Goal: Task Accomplishment & Management: Manage account settings

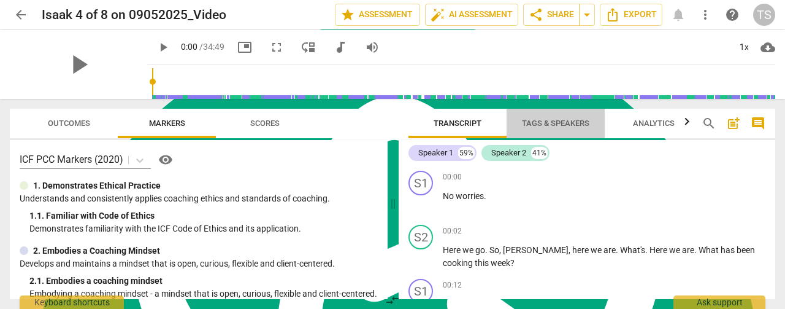
click at [536, 130] on span "Tags & Speakers" at bounding box center [555, 123] width 97 height 17
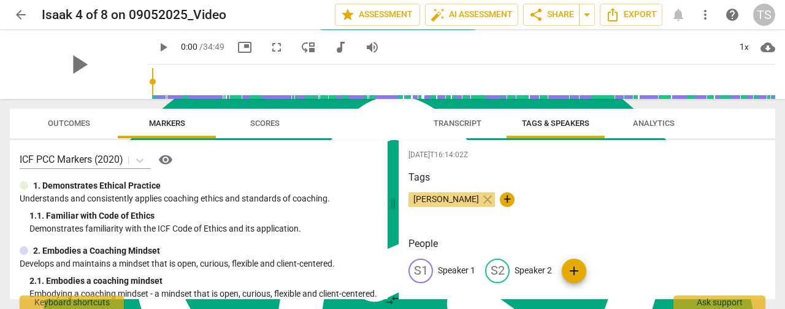
click at [471, 268] on p "Speaker 1" at bounding box center [456, 270] width 37 height 13
type textarea "Speaker 1"
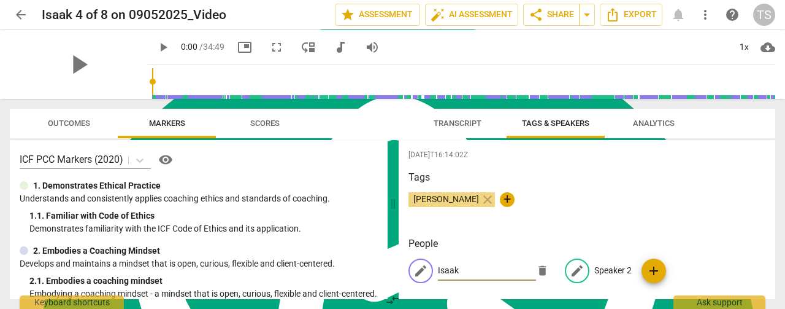
type input "Isaak"
click at [611, 267] on p "Speaker 2" at bounding box center [612, 270] width 37 height 13
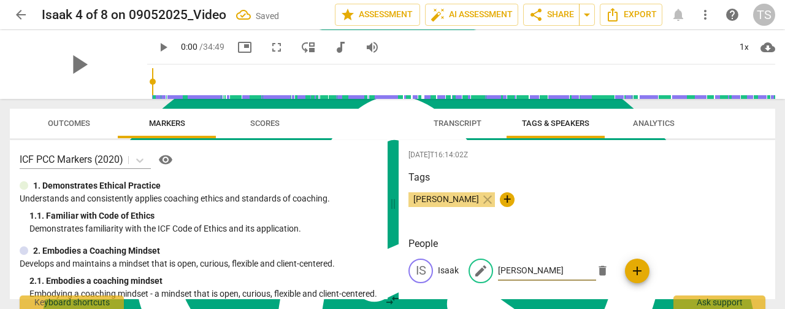
type input "[PERSON_NAME]"
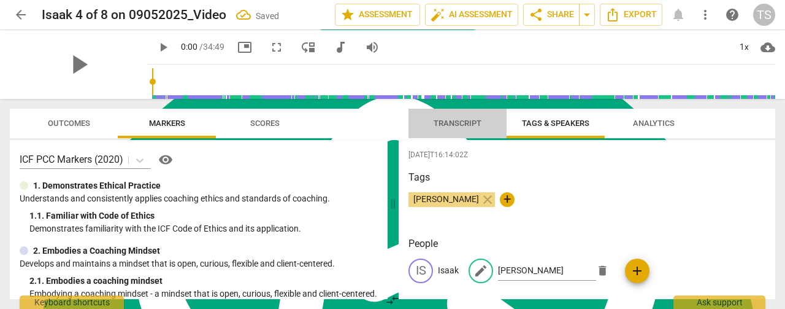
click at [438, 122] on span "Transcript" at bounding box center [458, 122] width 48 height 9
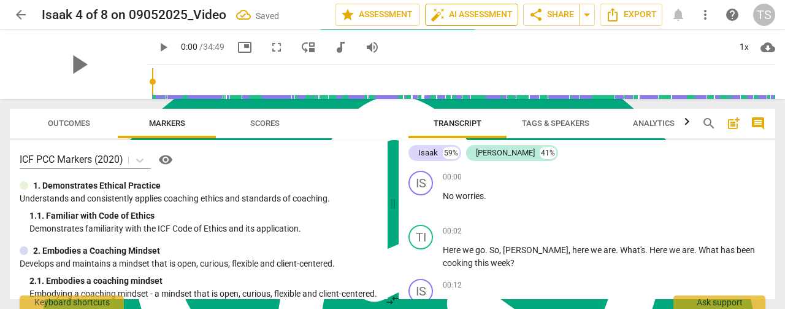
click at [477, 13] on span "auto_fix_high AI Assessment" at bounding box center [472, 14] width 82 height 15
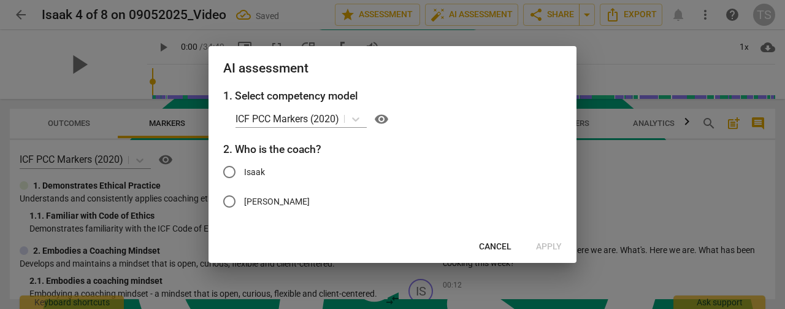
click at [232, 198] on input "[PERSON_NAME]" at bounding box center [229, 200] width 29 height 29
radio input "true"
click at [547, 245] on span "Apply" at bounding box center [549, 246] width 26 height 12
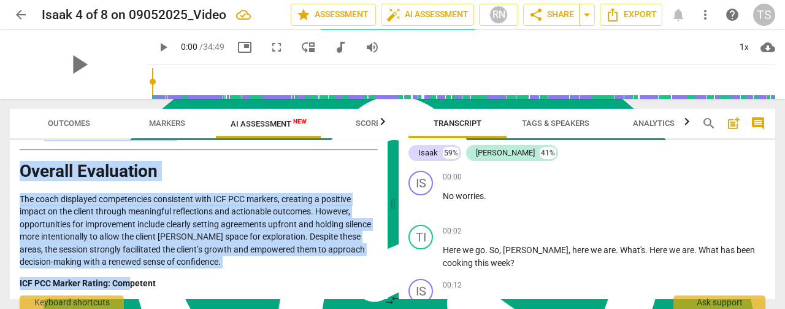
drag, startPoint x: 21, startPoint y: 183, endPoint x: 182, endPoint y: 149, distance: 164.4
click at [128, 303] on div "Outcomes Markers AI Assessment New Scores Disclaimer: AI can make mistakes. Con…" at bounding box center [196, 204] width 393 height 210
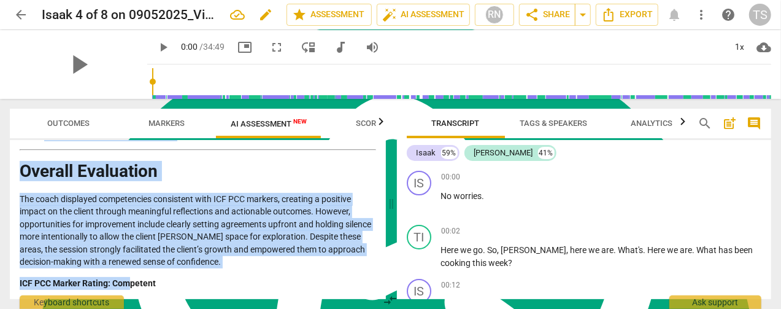
click at [263, 17] on span "edit" at bounding box center [265, 14] width 15 height 15
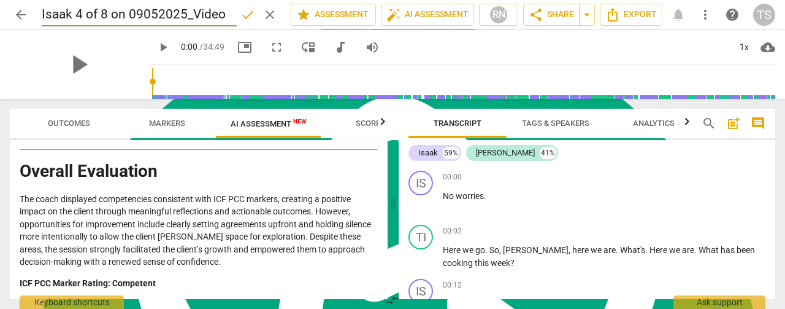
scroll to position [2464, 0]
click at [225, 15] on input "Isaak 4 of 8 on 09052025_Video" at bounding box center [139, 14] width 195 height 23
drag, startPoint x: 101, startPoint y: 12, endPoint x: 110, endPoint y: 13, distance: 9.8
click at [102, 13] on input "Isaak 4 of 8 on 09052025_Video" at bounding box center [139, 14] width 195 height 23
click at [115, 13] on input "Isaak 4/8 on 09052025_Video" at bounding box center [139, 14] width 195 height 23
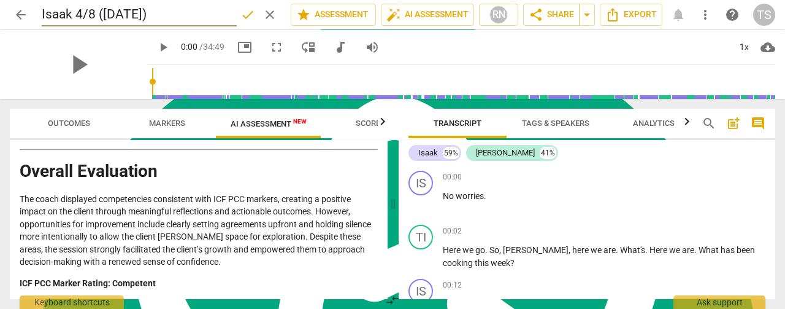
type input "Isaak 4/8 ([DATE])"
click at [247, 23] on button "done" at bounding box center [248, 15] width 22 height 22
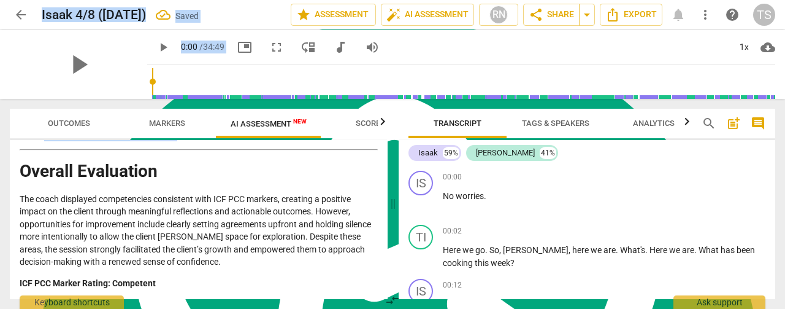
drag, startPoint x: 22, startPoint y: 169, endPoint x: 136, endPoint y: 330, distance: 197.1
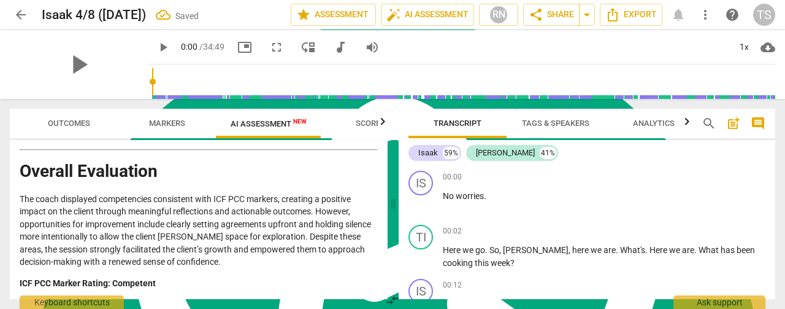
click at [37, 201] on p "The coach displayed competencies consistent with ICF PCC markers, creating a po…" at bounding box center [199, 230] width 358 height 75
click at [199, 251] on p "The coach displayed competencies consistent with ICF PCC markers, creating a po…" at bounding box center [199, 230] width 358 height 75
drag, startPoint x: 385, startPoint y: 294, endPoint x: 378, endPoint y: 226, distance: 68.5
click at [379, 227] on div "Outcomes Markers AI Assessment New Scores Disclaimer: AI can make mistakes. Con…" at bounding box center [392, 204] width 785 height 210
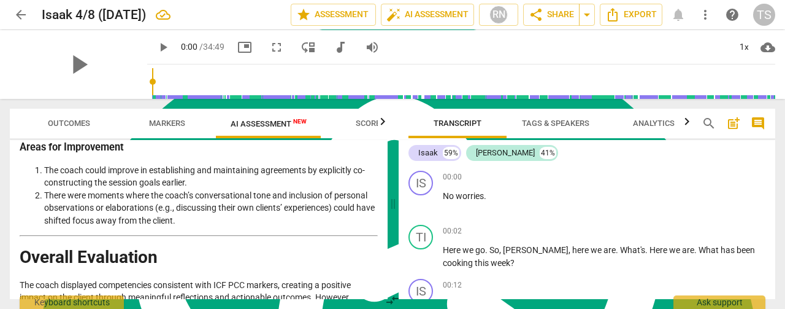
scroll to position [2325, 0]
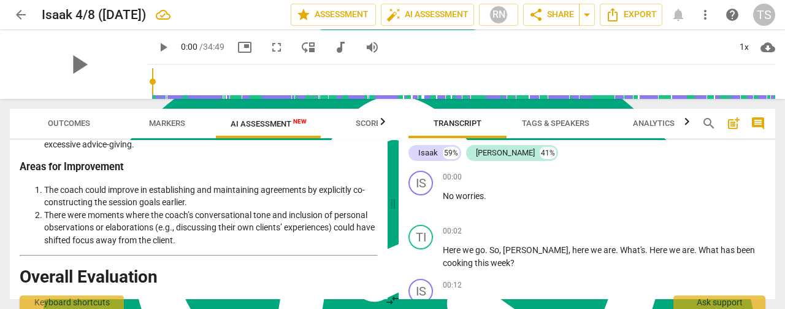
drag, startPoint x: 383, startPoint y: 283, endPoint x: 323, endPoint y: 252, distance: 67.8
click at [385, 306] on div "Outcomes Markers AI Assessment New Scores Disclaimer: AI can make mistakes. Con…" at bounding box center [392, 204] width 785 height 210
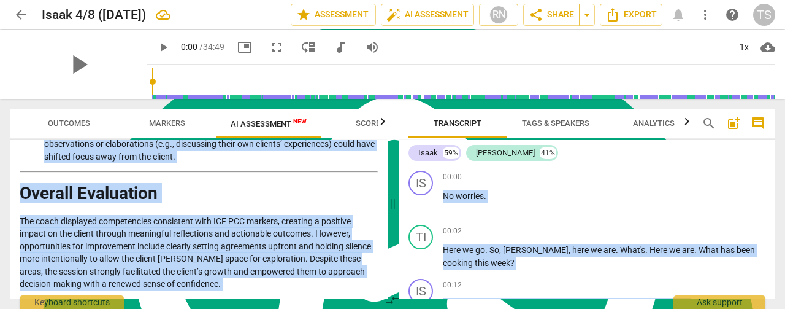
scroll to position [2464, 0]
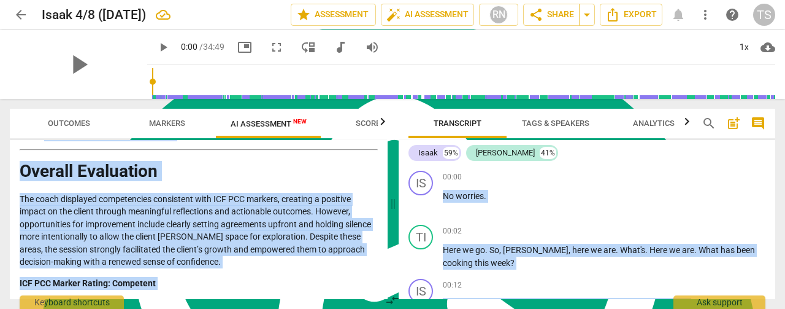
click at [315, 256] on p "The coach displayed competencies consistent with ICF PCC markers, creating a po…" at bounding box center [199, 230] width 358 height 75
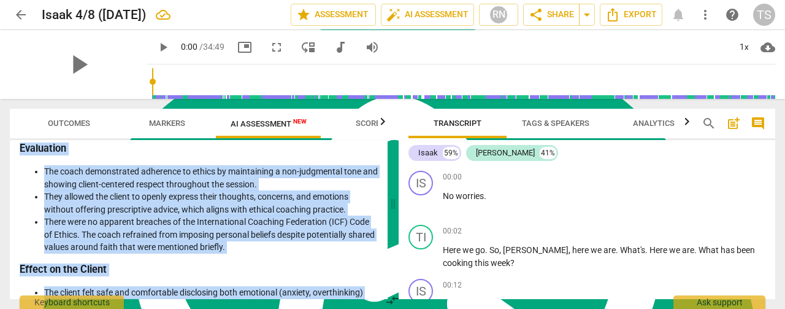
scroll to position [0, 0]
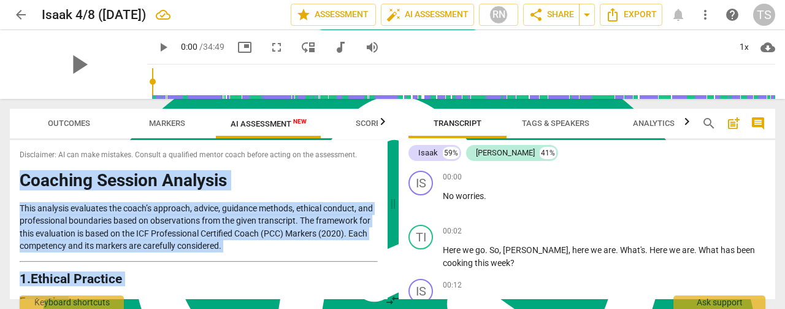
drag, startPoint x: 161, startPoint y: 283, endPoint x: 19, endPoint y: 180, distance: 175.2
click at [19, 180] on div "Disclaimer: AI can make mistakes. Consult a qualified mentor coach before actin…" at bounding box center [199, 219] width 378 height 159
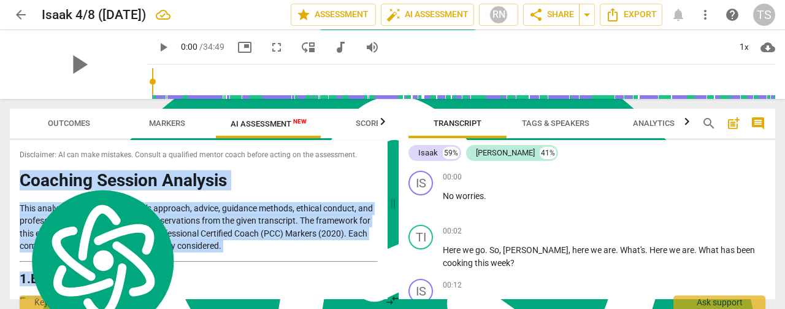
copy div "Loremips Dolorsi Ametcons Adip elitsedd eiusmodte inc utlab’e dolorema, aliqua,…"
click at [634, 21] on span "Export" at bounding box center [631, 14] width 52 height 15
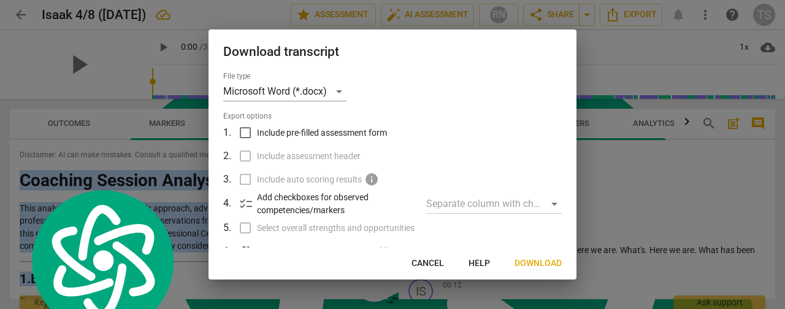
scroll to position [156, 0]
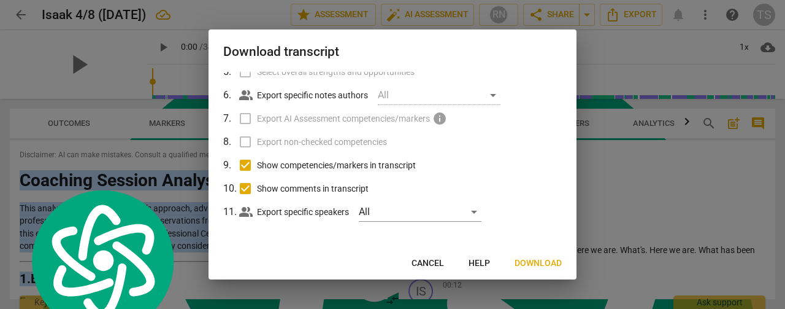
click at [526, 262] on span "Download" at bounding box center [538, 263] width 47 height 12
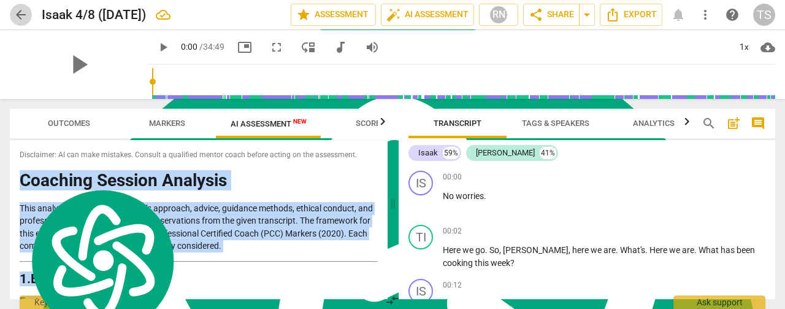
click at [12, 20] on span "arrow_back" at bounding box center [21, 14] width 22 height 15
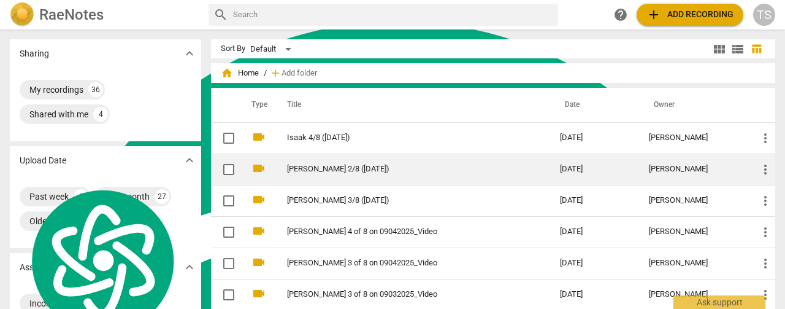
click at [346, 169] on link "[PERSON_NAME] 2/8 ([DATE])" at bounding box center [401, 168] width 229 height 9
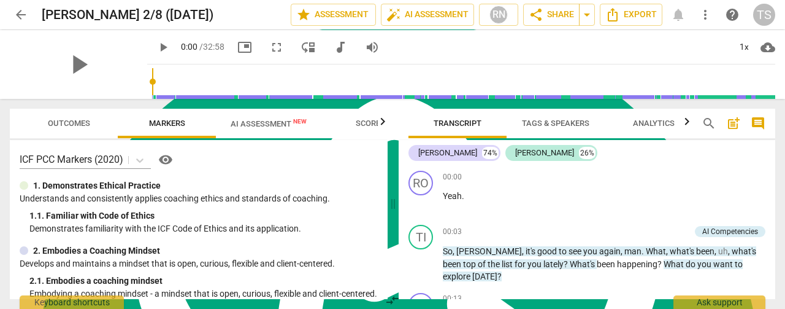
click at [253, 119] on span "AI Assessment New" at bounding box center [269, 123] width 76 height 9
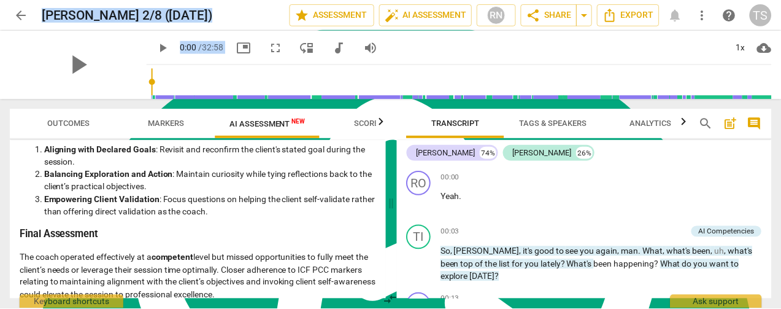
scroll to position [2191, 0]
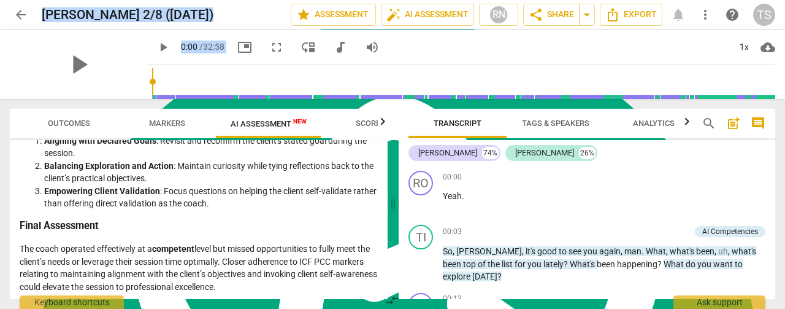
drag, startPoint x: 21, startPoint y: 182, endPoint x: 275, endPoint y: 290, distance: 276.0
click at [275, 290] on div "Disclaimer: AI can make mistakes. Consult a qualified mentor coach before actin…" at bounding box center [199, 219] width 378 height 159
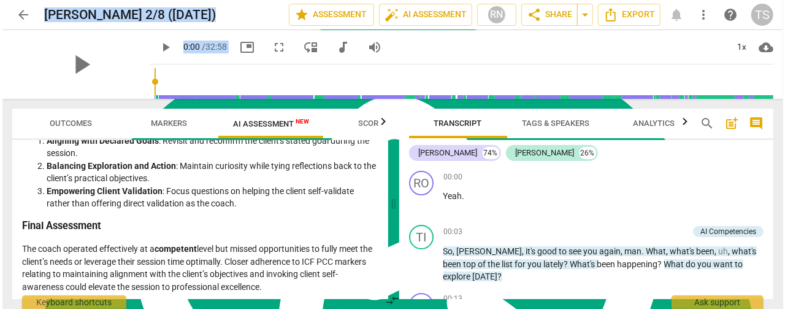
scroll to position [2204, 0]
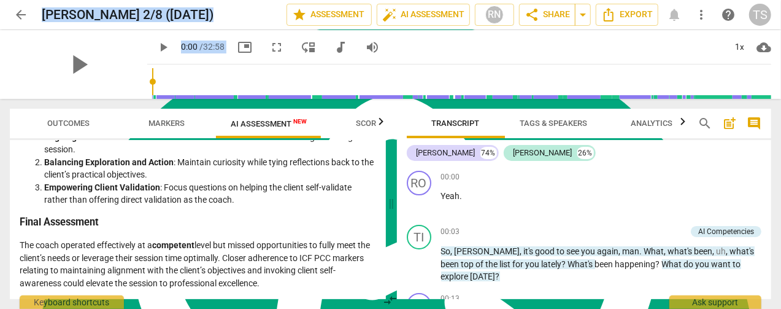
copy div "Analysis of the Coach's Approach Based on ICF PCC Markers (2020) 1. Ethical Con…"
click at [623, 13] on span "Export" at bounding box center [627, 14] width 52 height 15
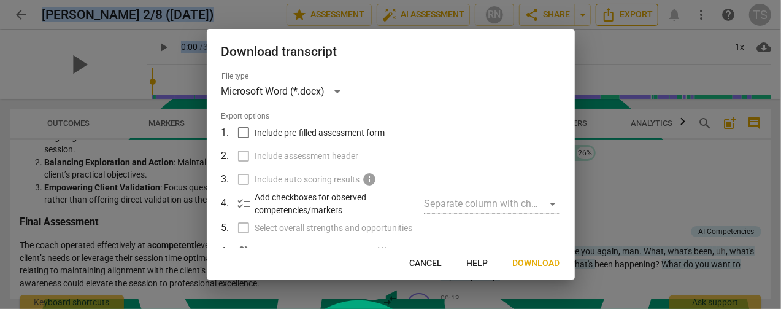
scroll to position [2191, 0]
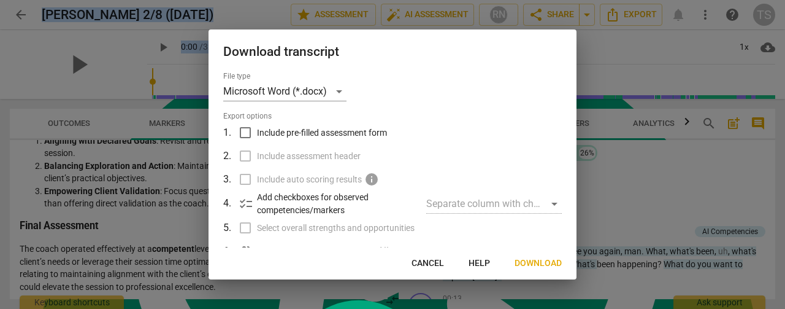
click at [545, 263] on span "Download" at bounding box center [538, 263] width 47 height 12
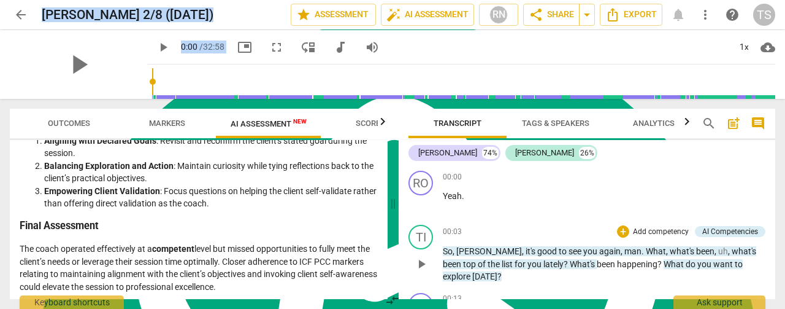
scroll to position [2204, 0]
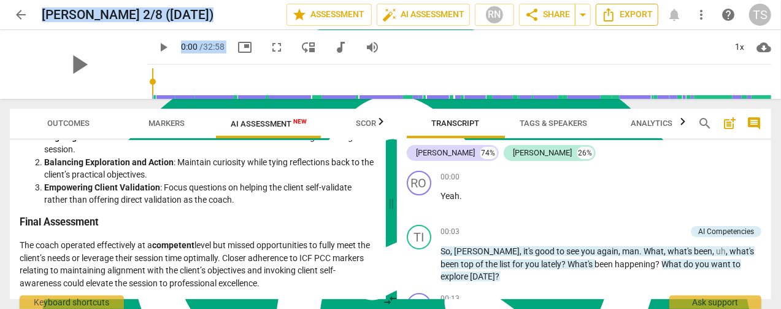
click at [637, 20] on span "Export" at bounding box center [627, 14] width 52 height 15
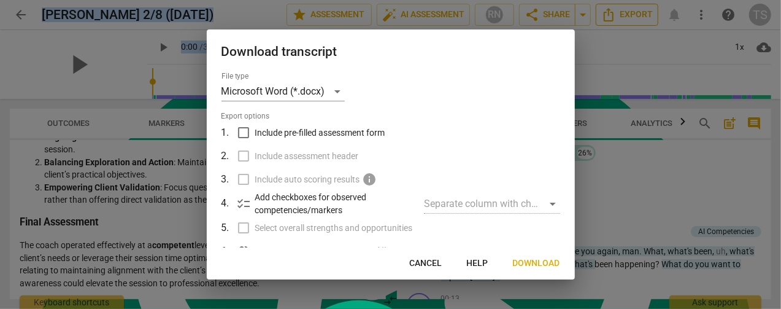
scroll to position [2191, 0]
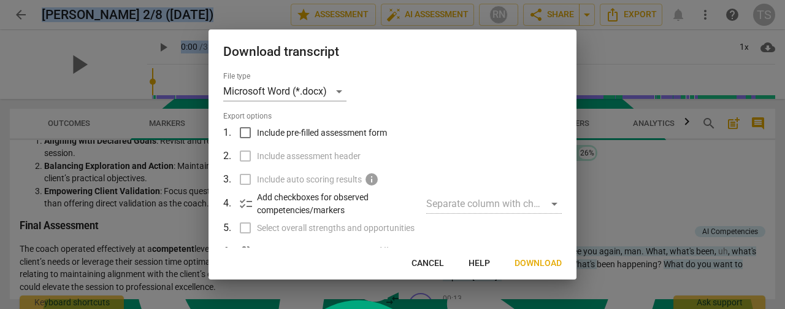
click at [536, 266] on span "Download" at bounding box center [538, 263] width 47 height 12
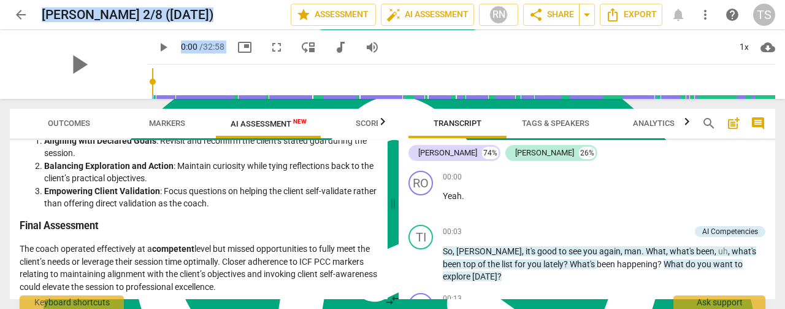
scroll to position [2204, 0]
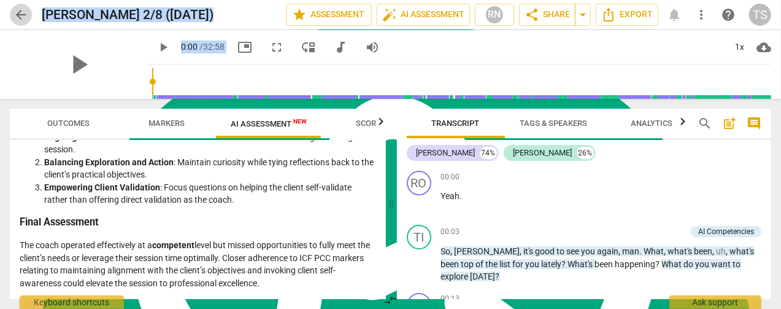
click at [23, 20] on span "arrow_back" at bounding box center [20, 14] width 15 height 15
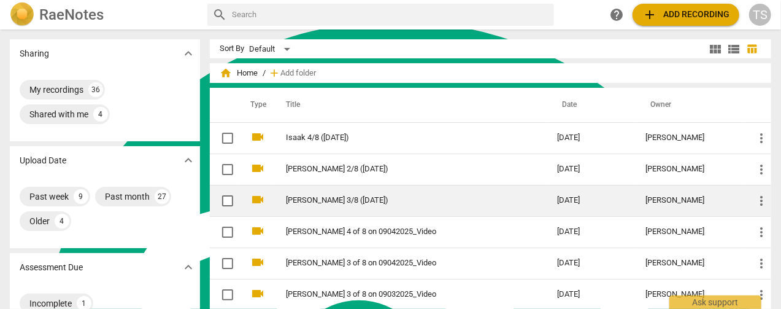
click at [319, 204] on td "[PERSON_NAME] 3/8 ([DATE])" at bounding box center [409, 200] width 276 height 31
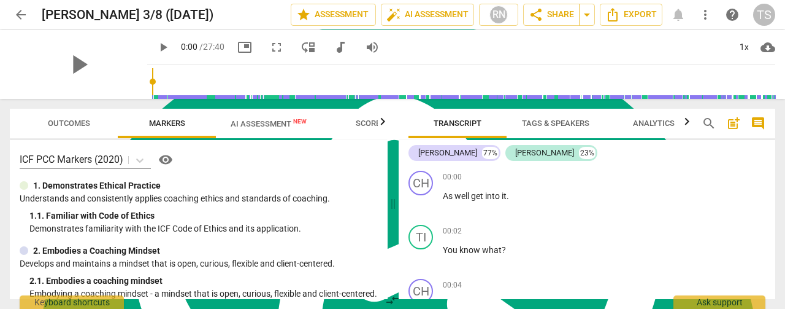
click at [258, 120] on span "AI Assessment New" at bounding box center [269, 123] width 76 height 9
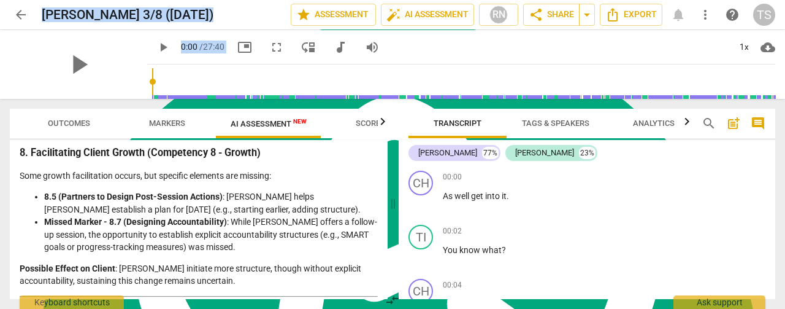
scroll to position [2233, 0]
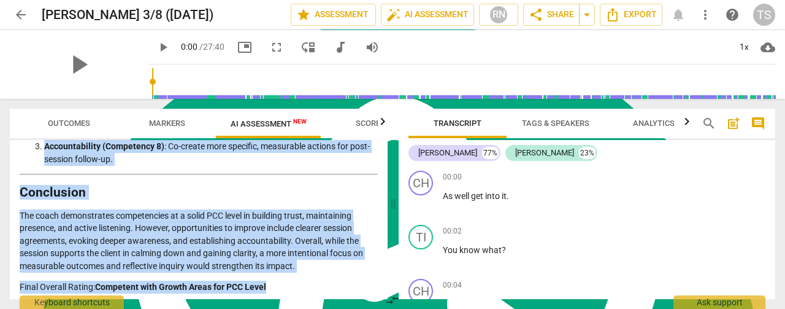
drag, startPoint x: 21, startPoint y: 182, endPoint x: 277, endPoint y: 283, distance: 274.9
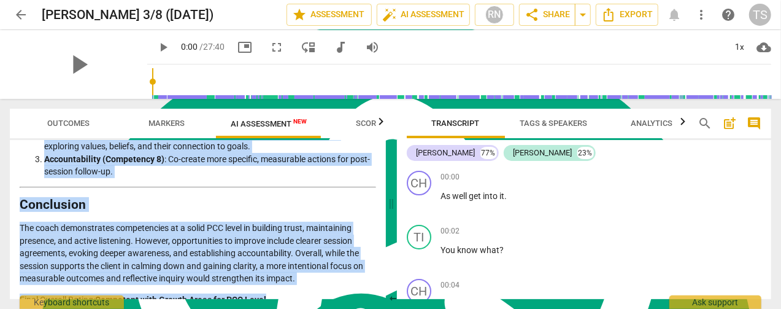
copy div "LOR IPS Dolorsi Ametcons Adipisc Elitsedd Eiusmodt in utl Etdol’m Aliquaen 0. A…"
click at [626, 15] on span "Export" at bounding box center [627, 14] width 52 height 15
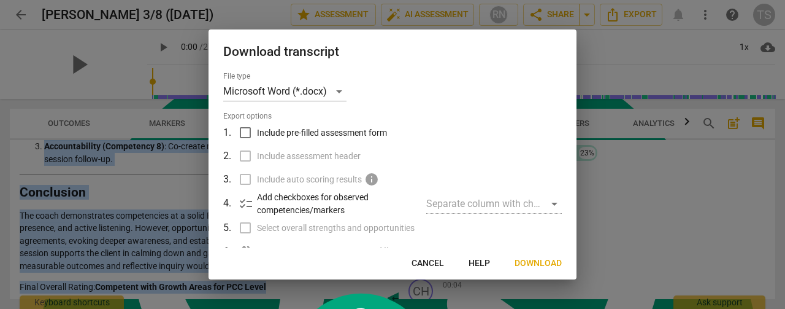
click at [530, 263] on span "Download" at bounding box center [538, 263] width 47 height 12
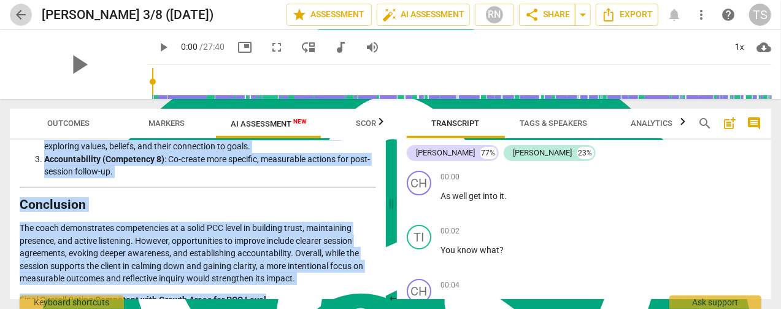
click at [19, 17] on span "arrow_back" at bounding box center [20, 14] width 15 height 15
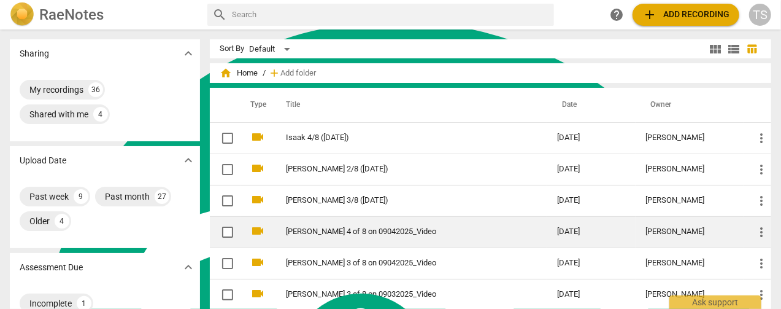
click at [301, 234] on link "[PERSON_NAME] 4 of 8 on 09042025_Video" at bounding box center [399, 231] width 227 height 9
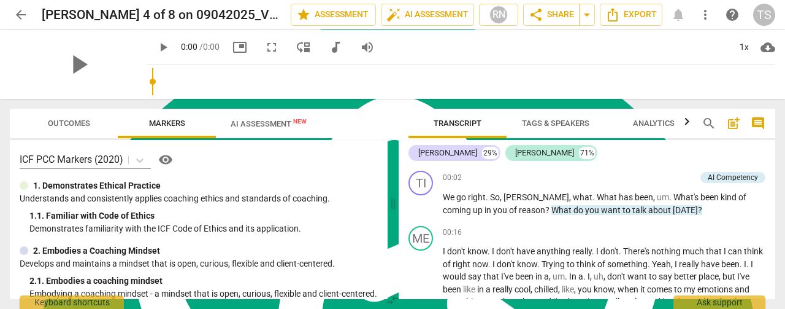
click at [236, 58] on div "play_arrow 0:00 / 0:00 picture_in_picture fullscreen move_down audiotrack volum…" at bounding box center [265, 47] width 236 height 22
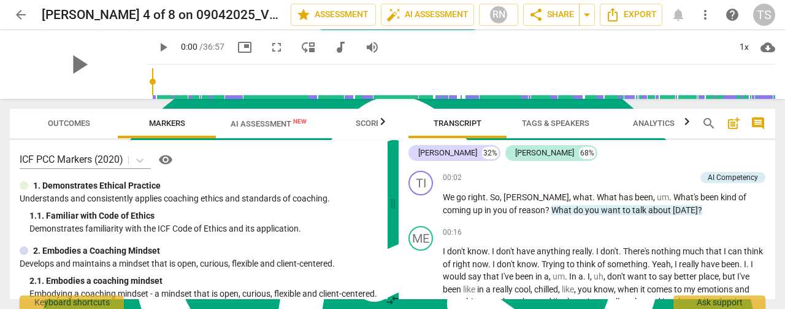
click at [263, 119] on span "AI Assessment New" at bounding box center [269, 123] width 106 height 18
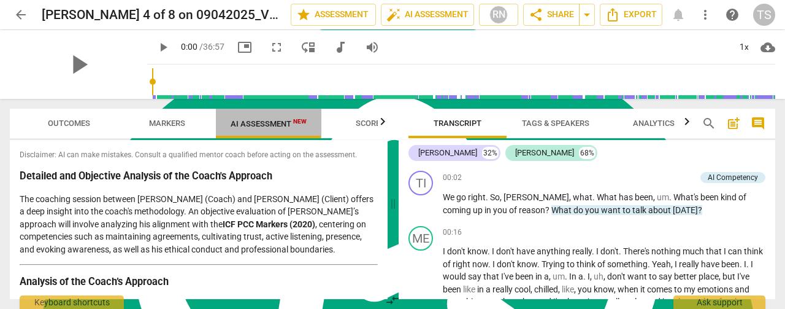
click at [263, 124] on span "AI Assessment New" at bounding box center [269, 123] width 76 height 9
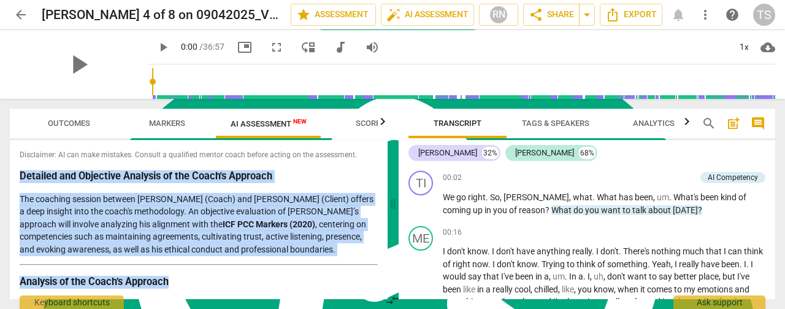
drag, startPoint x: 20, startPoint y: 174, endPoint x: 267, endPoint y: 286, distance: 271.5
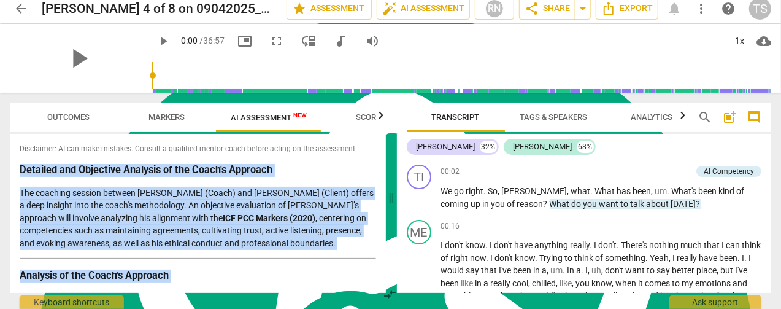
drag, startPoint x: 129, startPoint y: 279, endPoint x: 13, endPoint y: 168, distance: 159.7
click at [13, 168] on div "Disclaimer: AI can make mistakes. Consult a qualified mentor coach before actin…" at bounding box center [198, 213] width 376 height 159
copy div "Loremips dol Sitametco Adipisci el sed Doeiu't Incididu Utl etdolore magnaal en…"
click at [605, 12] on icon "Export" at bounding box center [609, 8] width 10 height 13
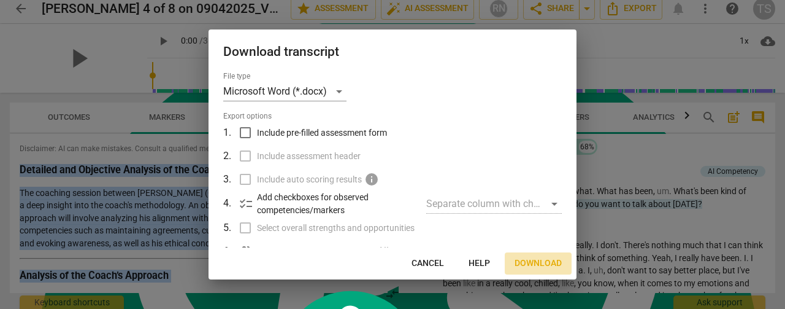
click at [536, 259] on span "Download" at bounding box center [538, 263] width 47 height 12
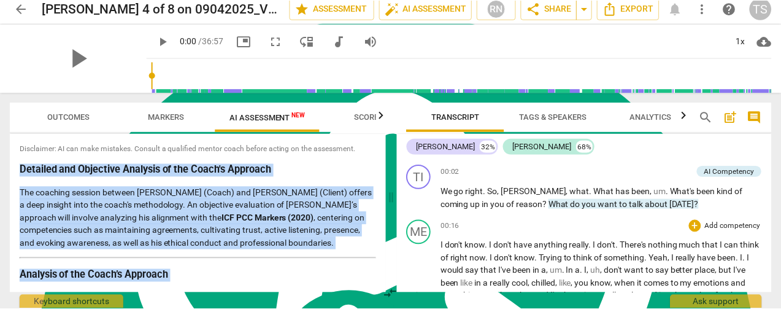
scroll to position [4, 0]
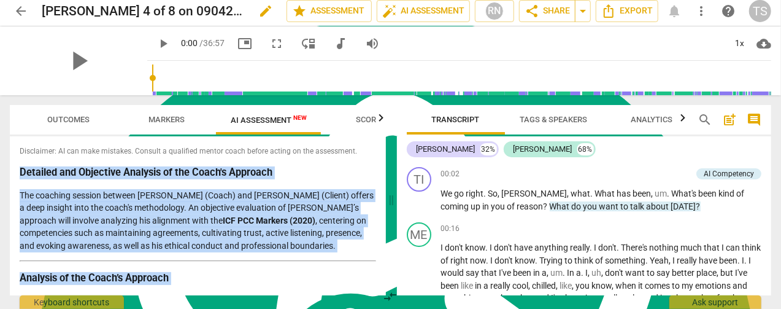
click at [259, 13] on span "edit" at bounding box center [265, 11] width 15 height 15
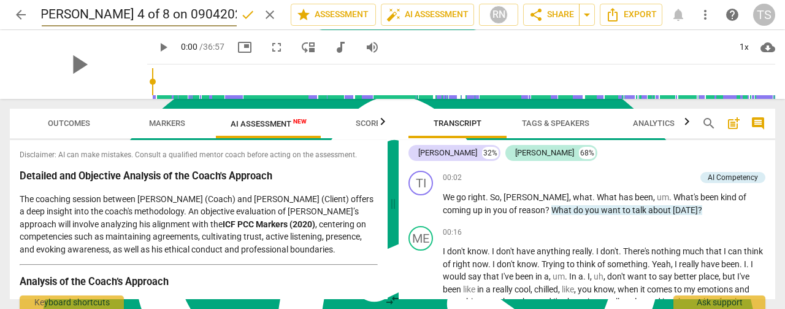
scroll to position [0, 0]
click at [56, 17] on input "[PERSON_NAME] 4 /8 ([DATE])" at bounding box center [139, 14] width 195 height 23
type input "[PERSON_NAME] 4 /8 ([DATE])"
click at [515, 158] on div "[PERSON_NAME]" at bounding box center [544, 153] width 59 height 12
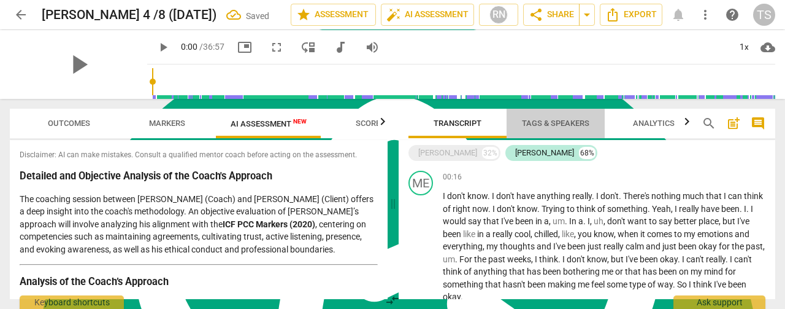
click at [557, 127] on span "Tags & Speakers" at bounding box center [555, 122] width 67 height 9
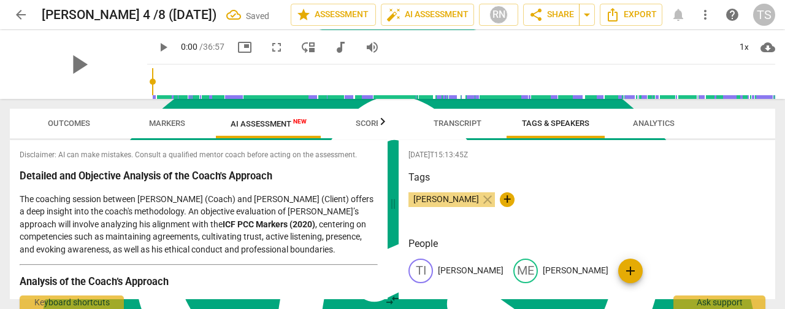
click at [543, 267] on p "[PERSON_NAME]" at bounding box center [576, 270] width 66 height 13
click at [543, 272] on input "[PERSON_NAME]" at bounding box center [592, 271] width 98 height 20
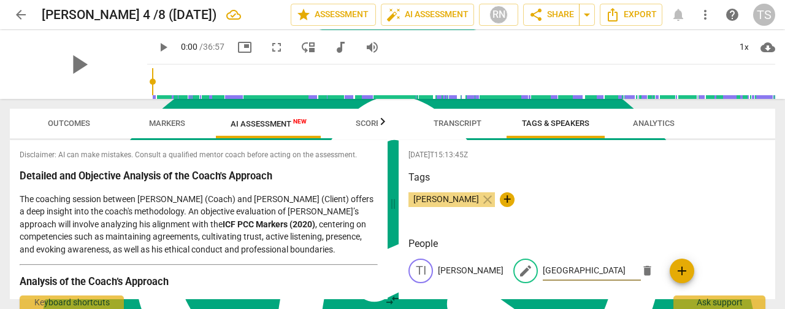
type input "[GEOGRAPHIC_DATA]"
click at [20, 16] on span "arrow_back" at bounding box center [20, 14] width 15 height 15
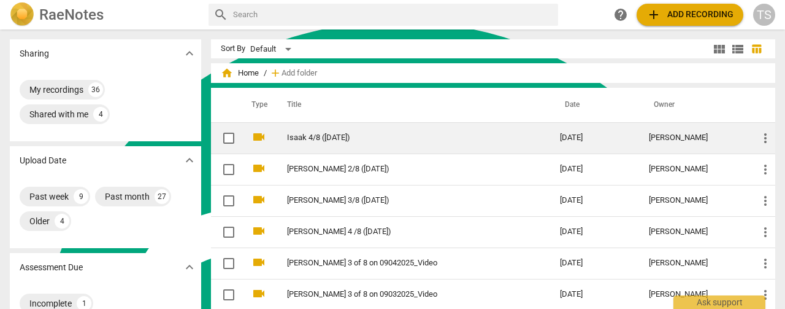
click at [334, 138] on link "Isaak 4/8 ([DATE])" at bounding box center [401, 137] width 229 height 9
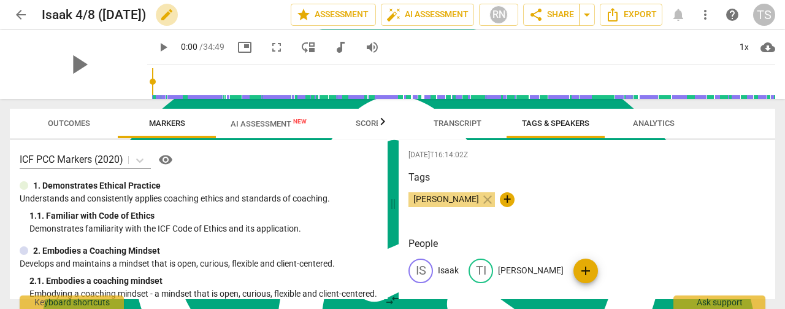
click at [174, 19] on span "edit" at bounding box center [166, 14] width 15 height 15
click at [110, 15] on input "Isaak 4/8 ([DATE])" at bounding box center [139, 14] width 195 height 23
click at [144, 18] on input "Isaak 4/8 ([DATE])" at bounding box center [139, 14] width 195 height 23
type input "Isaak 4/8 ([DATE])"
click at [244, 17] on span "done" at bounding box center [247, 14] width 15 height 15
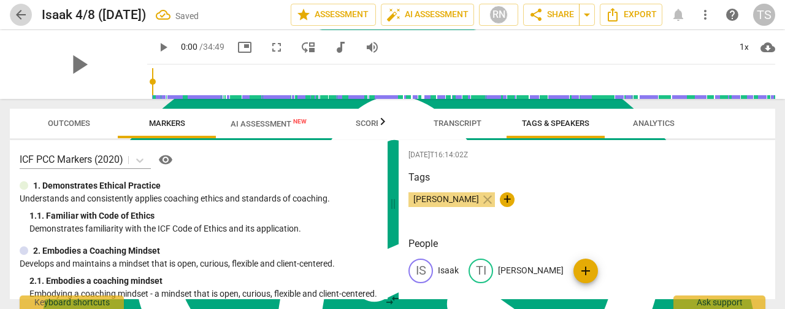
click at [23, 18] on span "arrow_back" at bounding box center [20, 14] width 15 height 15
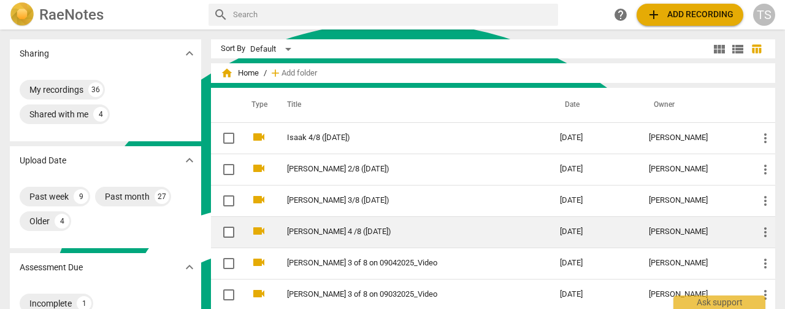
click at [336, 234] on link "[PERSON_NAME] 4 /8 ([DATE])" at bounding box center [401, 231] width 229 height 9
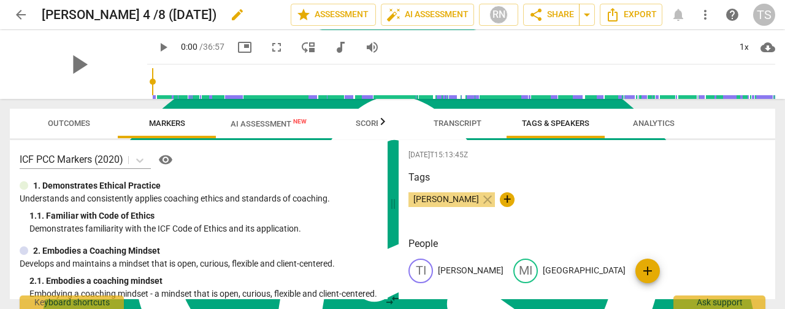
click at [230, 13] on span "edit" at bounding box center [237, 14] width 15 height 15
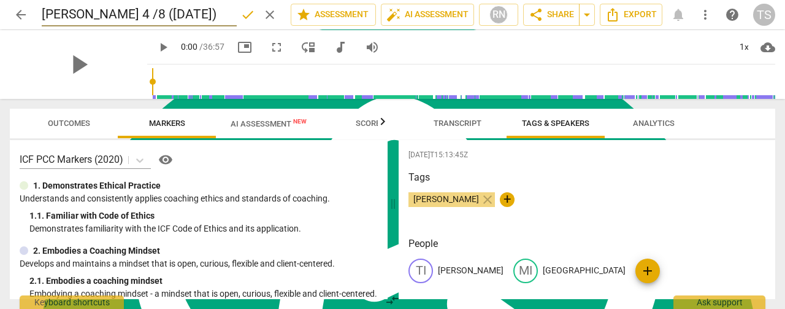
click at [126, 18] on input "[PERSON_NAME] 4 /8 ([DATE])" at bounding box center [139, 14] width 195 height 23
type input "[PERSON_NAME] 4 /8 ([DATE])"
click at [240, 17] on span "done" at bounding box center [247, 14] width 15 height 15
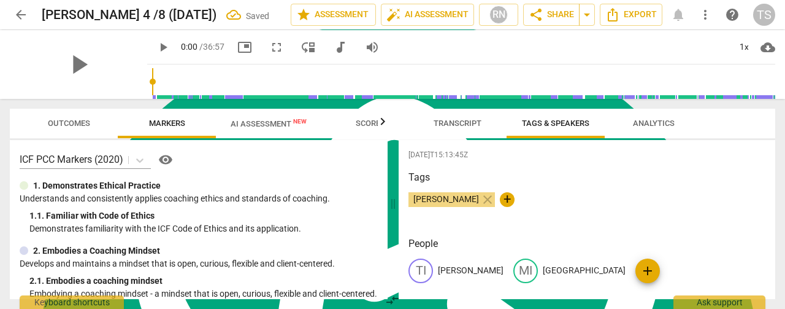
click at [7, 13] on header "arrow_back [PERSON_NAME] 4 /8 ([DATE]) Saved edit star Assessment auto_fix_high…" at bounding box center [392, 14] width 785 height 29
click at [9, 13] on header "arrow_back [PERSON_NAME] 4 /8 ([DATE]) Saved edit star Assessment auto_fix_high…" at bounding box center [392, 14] width 785 height 29
click at [25, 15] on span "arrow_back" at bounding box center [20, 14] width 15 height 15
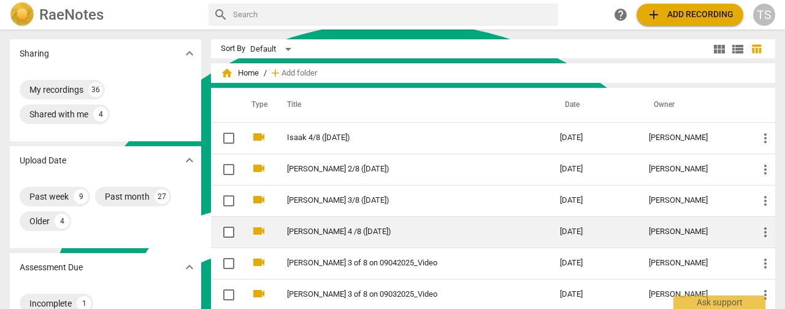
click at [332, 236] on td "[PERSON_NAME] 4 /8 ([DATE])" at bounding box center [411, 231] width 278 height 31
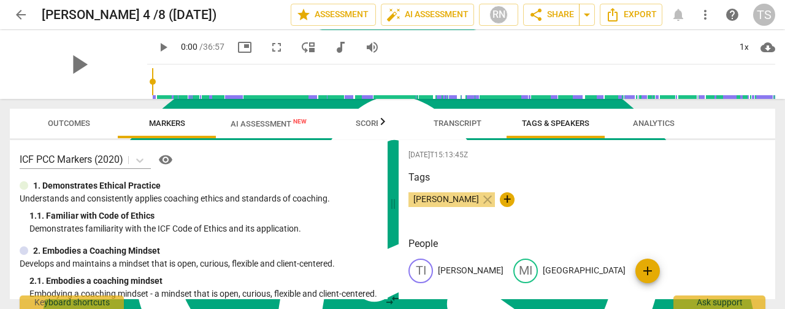
click at [20, 17] on span "arrow_back" at bounding box center [20, 14] width 15 height 15
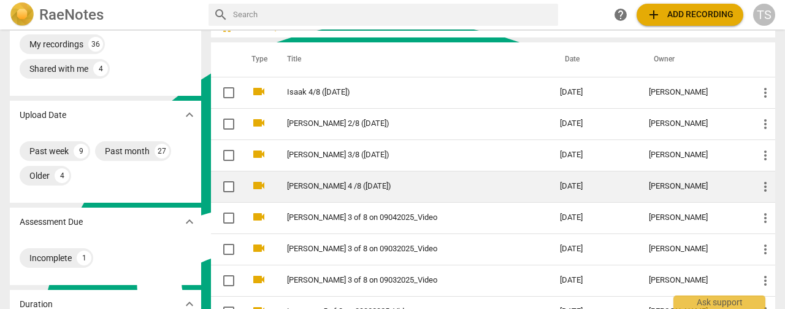
scroll to position [61, 0]
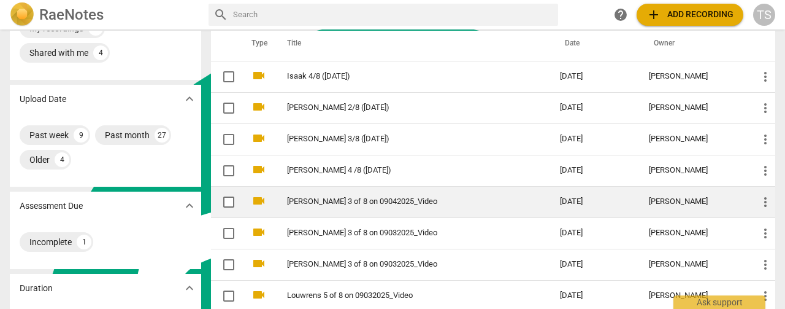
click at [359, 204] on link "[PERSON_NAME] 3 of 8 on 09042025_Video" at bounding box center [401, 201] width 229 height 9
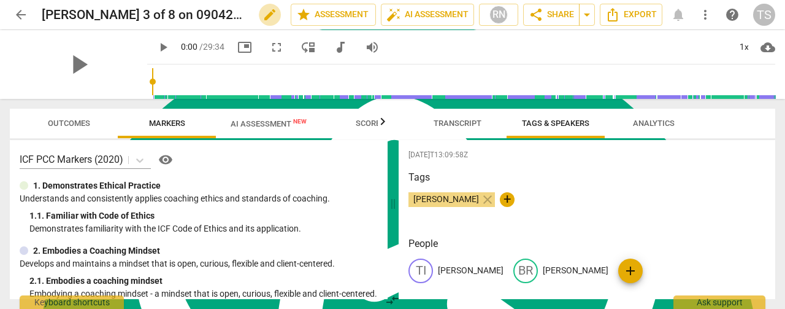
click at [263, 16] on span "edit" at bounding box center [270, 14] width 15 height 15
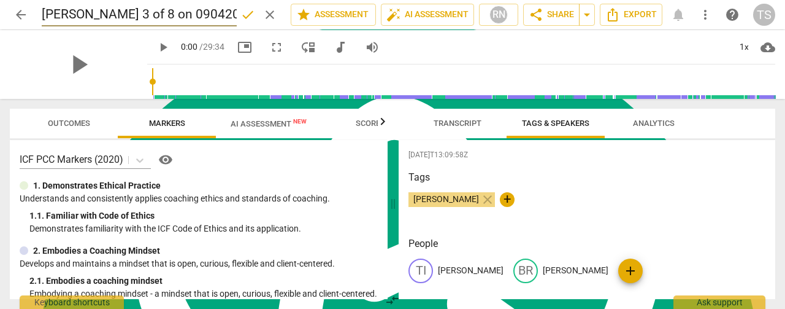
click at [233, 15] on input "[PERSON_NAME] 3 of 8 on 09042025_Video" at bounding box center [139, 14] width 195 height 23
click at [103, 10] on input "[PERSON_NAME] 3 of 8 on 09042025" at bounding box center [139, 14] width 195 height 23
click at [107, 11] on input "[PERSON_NAME] 3 of 8 on 09042025" at bounding box center [139, 14] width 195 height 23
click at [103, 14] on input "[PERSON_NAME] 3 of 8 on 09042025" at bounding box center [139, 14] width 195 height 23
click at [117, 12] on input "[PERSON_NAME] 3/8 on 09042025" at bounding box center [139, 14] width 195 height 23
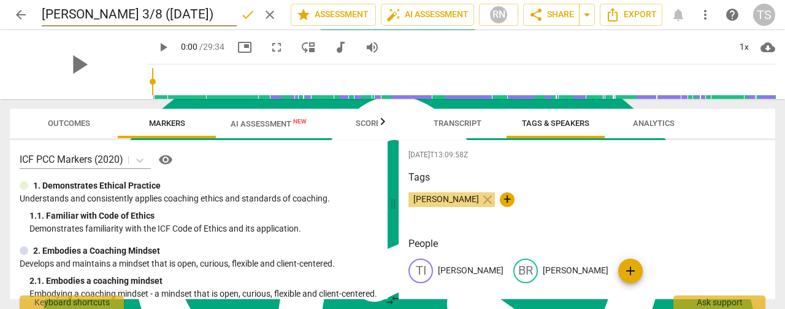
type input "[PERSON_NAME] 3/8 ([DATE])"
click at [240, 14] on span "done" at bounding box center [247, 14] width 15 height 15
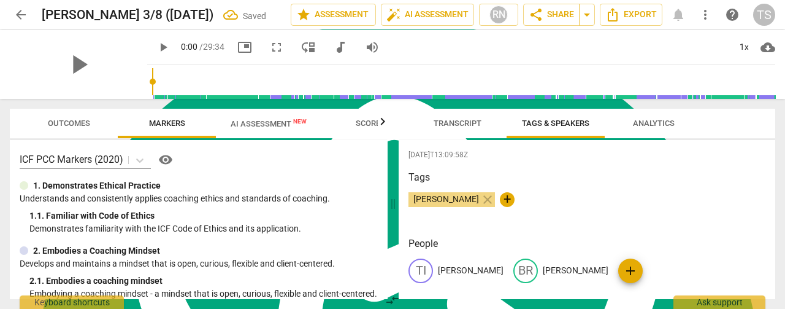
click at [260, 130] on span "AI Assessment New" at bounding box center [269, 123] width 106 height 18
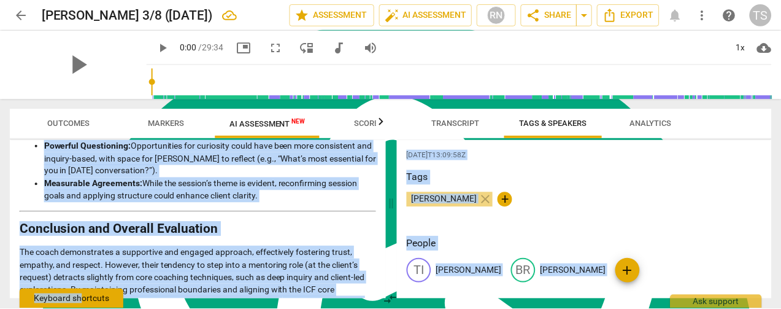
scroll to position [2106, 0]
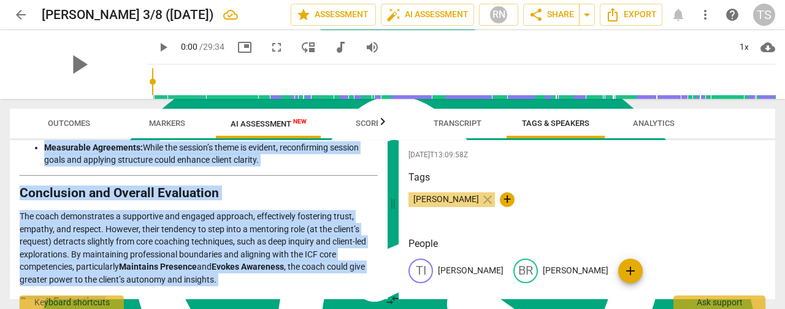
drag, startPoint x: 21, startPoint y: 182, endPoint x: 244, endPoint y: 285, distance: 245.6
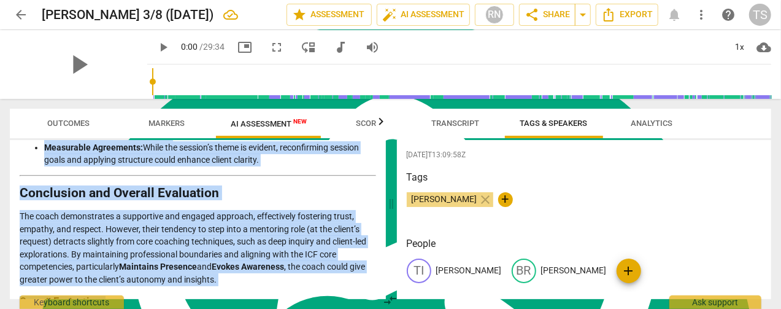
copy div "Loremips Dolorsit am con Adipi'e Seddoeiu TEM INC Utlaboreet Doloremag Aliquaen…"
click at [617, 10] on span "Export" at bounding box center [627, 14] width 52 height 15
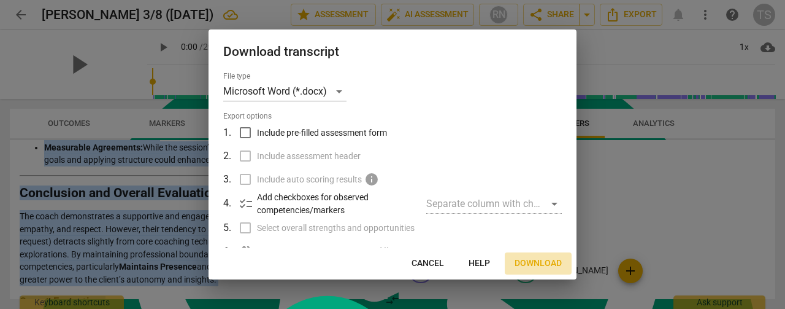
click at [523, 260] on span "Download" at bounding box center [538, 263] width 47 height 12
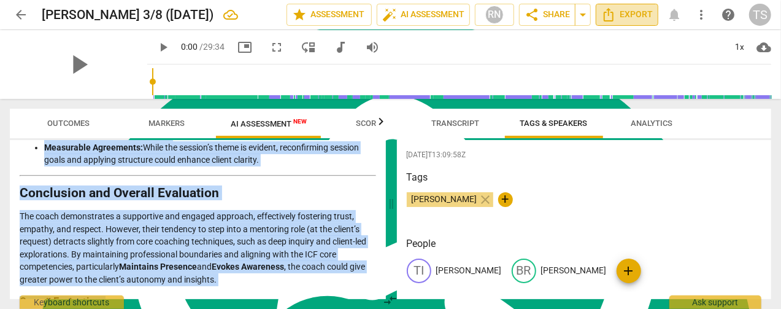
click at [631, 13] on span "Export" at bounding box center [627, 14] width 52 height 15
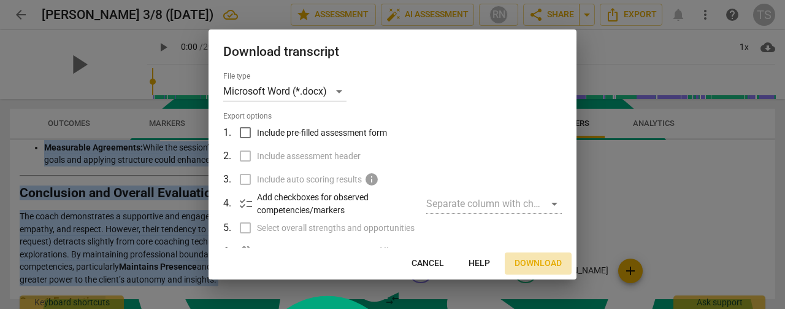
click at [544, 263] on span "Download" at bounding box center [538, 263] width 47 height 12
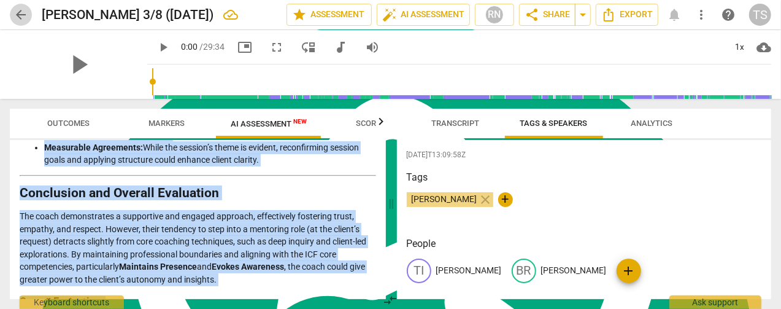
click at [15, 18] on span "arrow_back" at bounding box center [20, 14] width 15 height 15
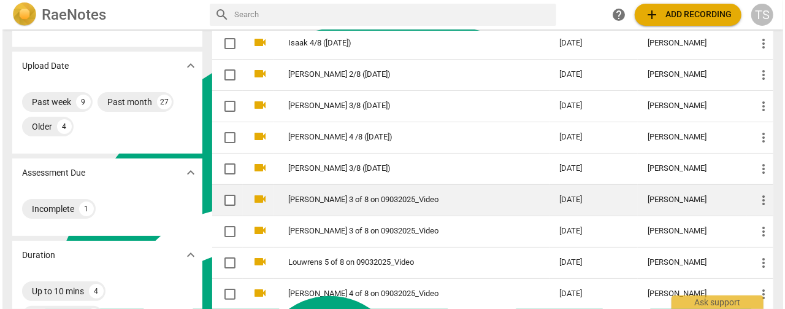
scroll to position [123, 0]
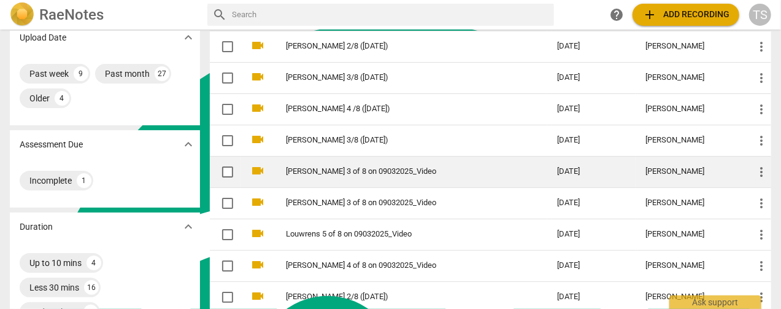
click at [346, 177] on td "[PERSON_NAME] 3 of 8 on 09032025_Video" at bounding box center [409, 171] width 276 height 31
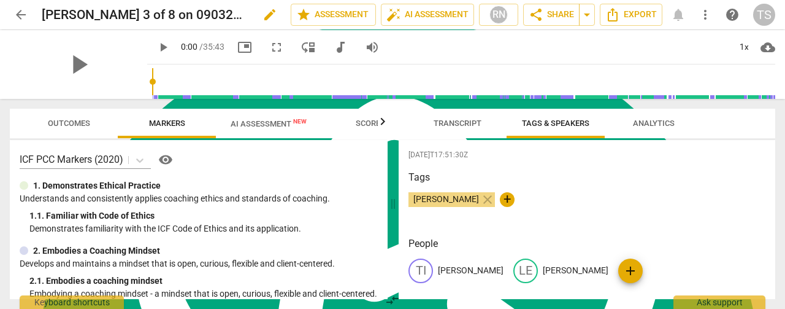
click at [263, 16] on span "edit" at bounding box center [270, 14] width 15 height 15
click at [223, 9] on input "[PERSON_NAME] 3 of 8 on 09032025_Video" at bounding box center [139, 14] width 195 height 23
click at [97, 17] on input "[PERSON_NAME] 3 of 8 on 09032025" at bounding box center [139, 14] width 195 height 23
click at [94, 17] on input "[PERSON_NAME] 3 of 8 on 09032025" at bounding box center [139, 14] width 195 height 23
click at [110, 17] on input "[PERSON_NAME] 3/8 on 09032025" at bounding box center [139, 14] width 195 height 23
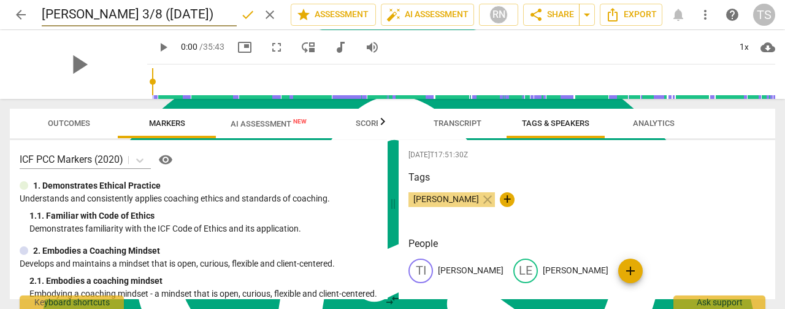
type input "[PERSON_NAME] 3/8 ([DATE])"
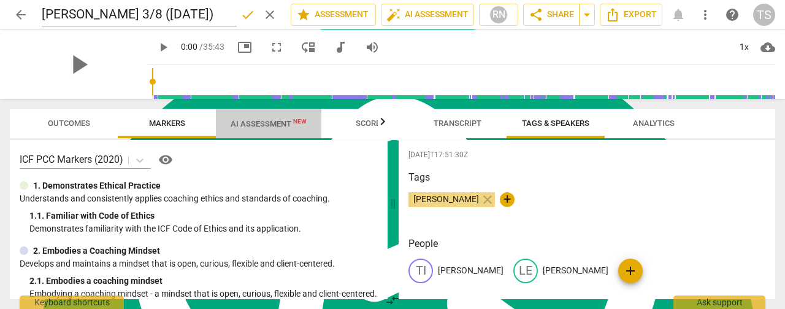
click at [229, 126] on span "AI Assessment New" at bounding box center [269, 123] width 106 height 18
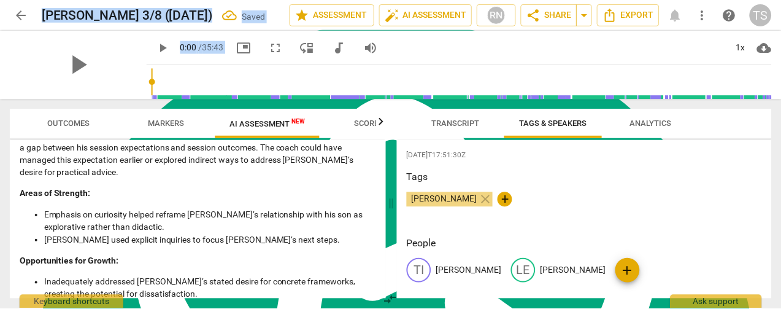
scroll to position [2757, 0]
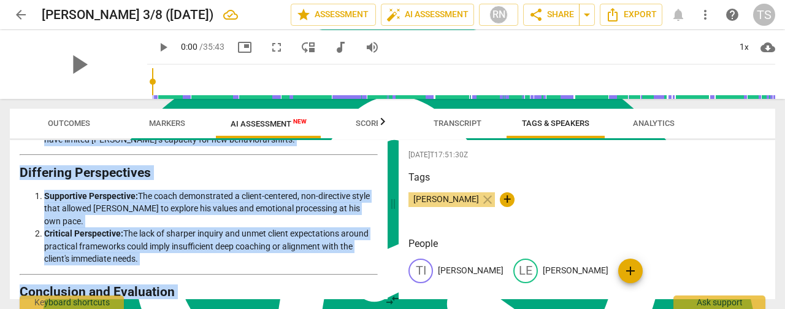
drag, startPoint x: 23, startPoint y: 182, endPoint x: 146, endPoint y: 283, distance: 158.7
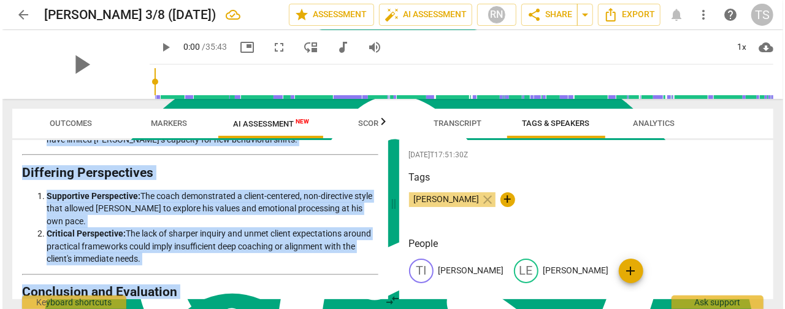
scroll to position [2770, 0]
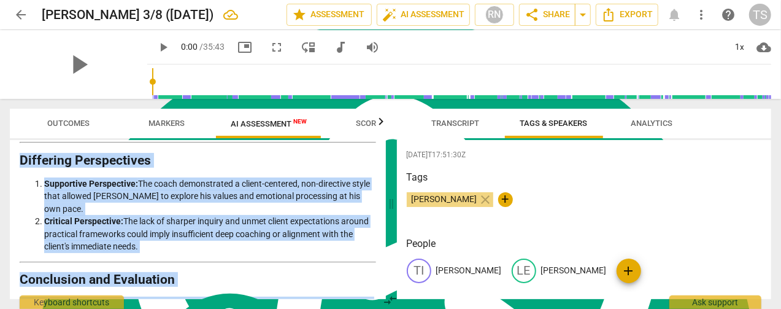
copy div "Loremips do sit Ametc'a Elitsedd Eiusmodt Inci utlabore etdolorem ali enima'm v…"
click at [629, 13] on span "Export" at bounding box center [627, 14] width 52 height 15
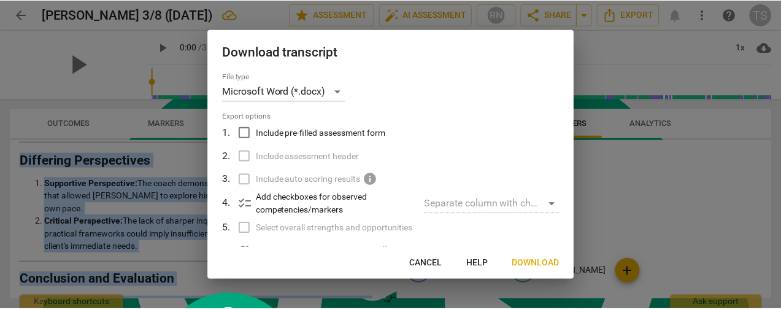
scroll to position [2757, 0]
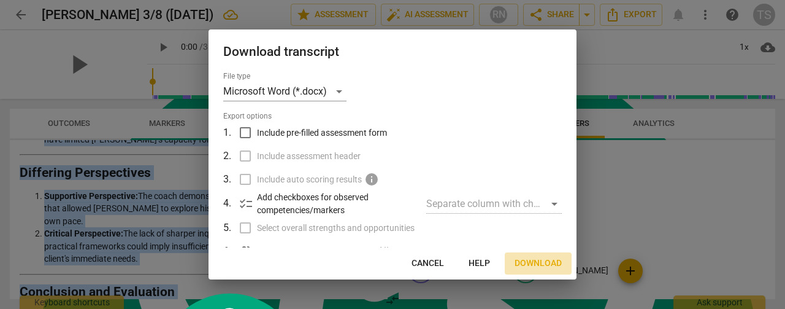
click at [523, 270] on button "Download" at bounding box center [538, 263] width 67 height 22
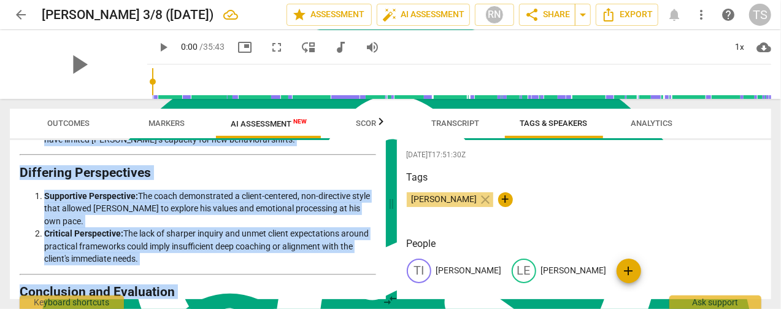
scroll to position [2770, 0]
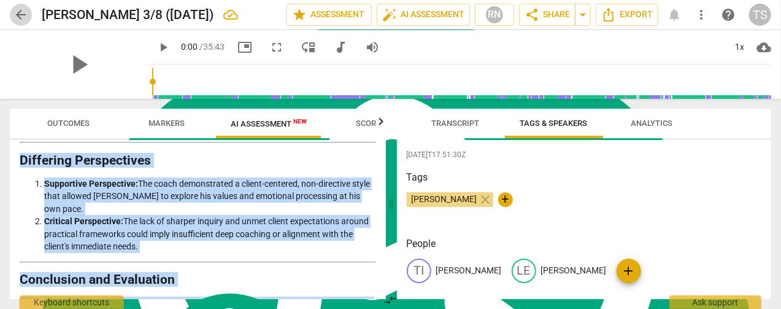
click at [17, 10] on span "arrow_back" at bounding box center [20, 14] width 15 height 15
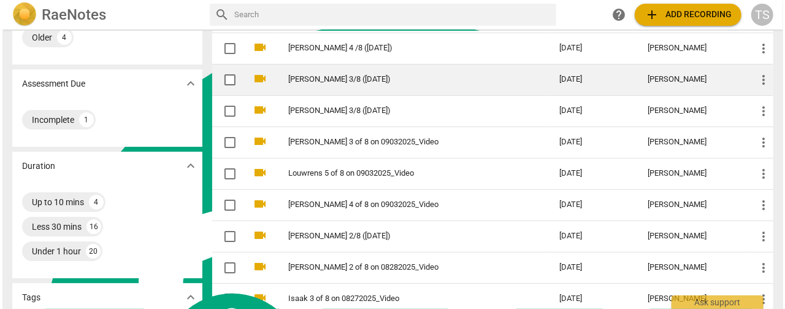
scroll to position [184, 0]
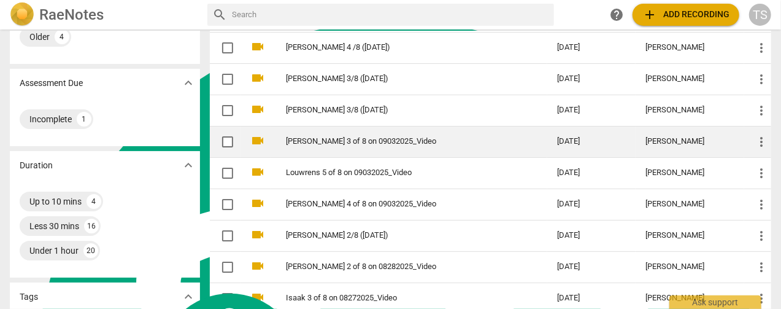
click at [359, 137] on link "[PERSON_NAME] 3 of 8 on 09032025_Video" at bounding box center [399, 141] width 227 height 9
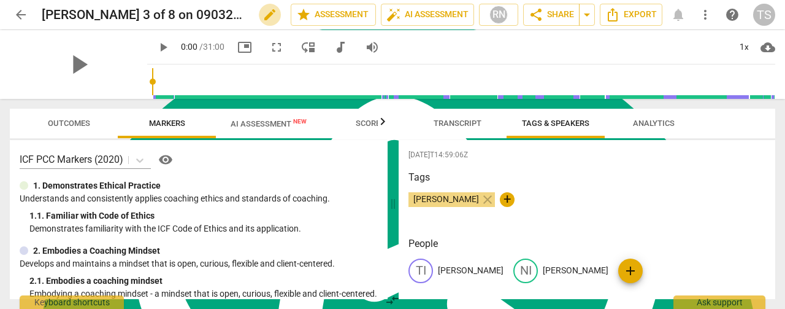
click at [263, 15] on span "edit" at bounding box center [270, 14] width 15 height 15
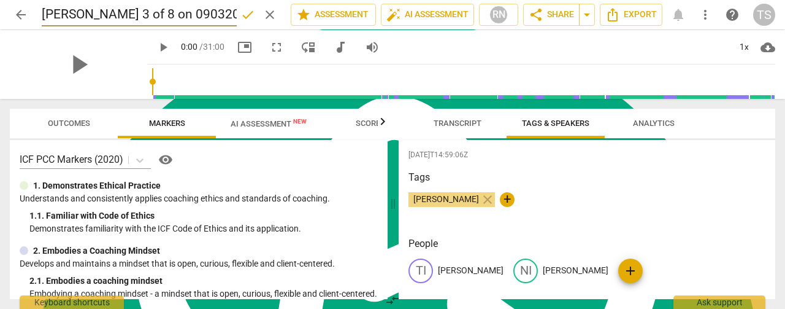
click at [94, 19] on input "[PERSON_NAME] 3 of 8 on 09032025_Video" at bounding box center [139, 14] width 195 height 23
click at [109, 18] on input "[PERSON_NAME] 3/8 on 09032025_Video" at bounding box center [139, 14] width 195 height 23
click at [65, 13] on input "[PERSON_NAME] 3/8 ([DATE])" at bounding box center [139, 14] width 195 height 23
type input "Nic 3/8 ([DATE])"
click at [556, 122] on span "Tags & Speakers" at bounding box center [555, 122] width 67 height 9
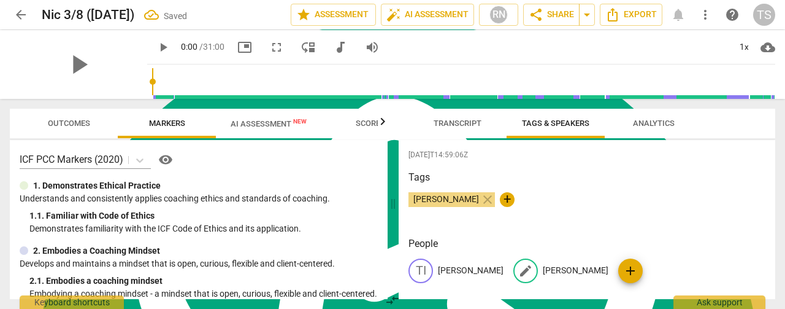
click at [543, 272] on p "[PERSON_NAME]" at bounding box center [576, 270] width 66 height 13
drag, startPoint x: 507, startPoint y: 271, endPoint x: 520, endPoint y: 272, distance: 12.9
click at [543, 271] on input "[PERSON_NAME]" at bounding box center [592, 271] width 98 height 20
click at [543, 272] on input "[PERSON_NAME]" at bounding box center [592, 271] width 98 height 20
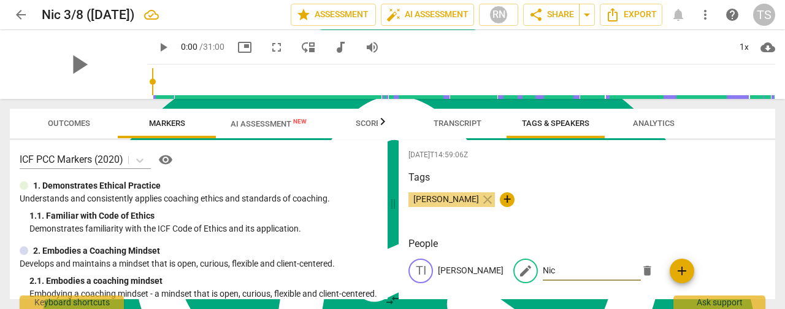
type input "Nic"
click at [17, 16] on span "arrow_back" at bounding box center [20, 14] width 15 height 15
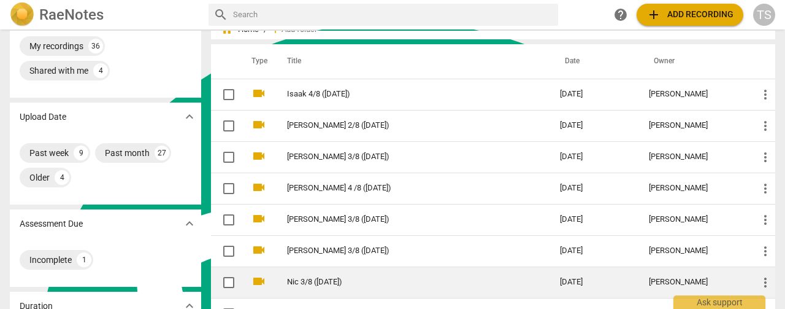
scroll to position [123, 0]
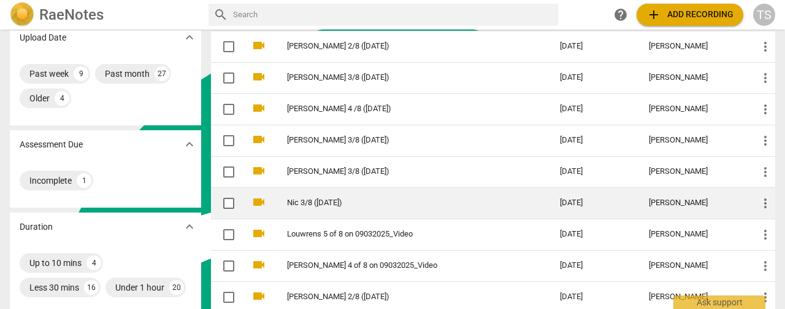
click at [339, 195] on td "Nic 3/8 ([DATE])" at bounding box center [411, 202] width 278 height 31
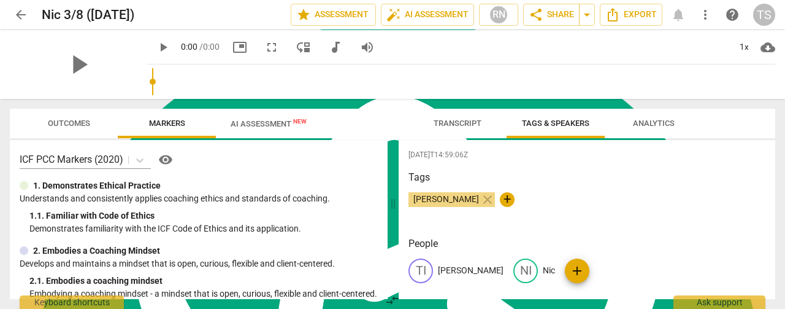
click at [271, 57] on div "play_arrow 0:00 / 0:00 picture_in_picture fullscreen move_down audiotrack volum…" at bounding box center [265, 47] width 236 height 22
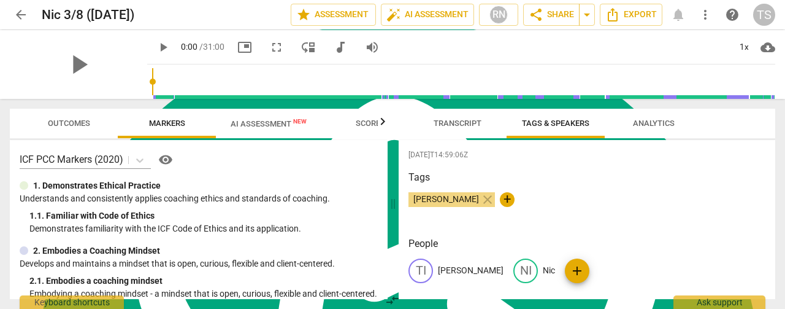
click at [259, 126] on span "AI Assessment New" at bounding box center [269, 123] width 76 height 9
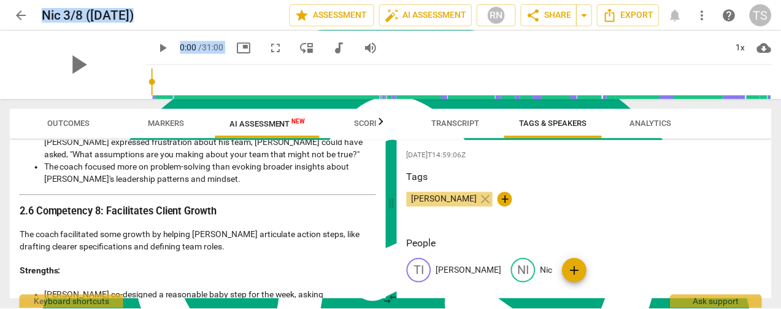
scroll to position [2577, 0]
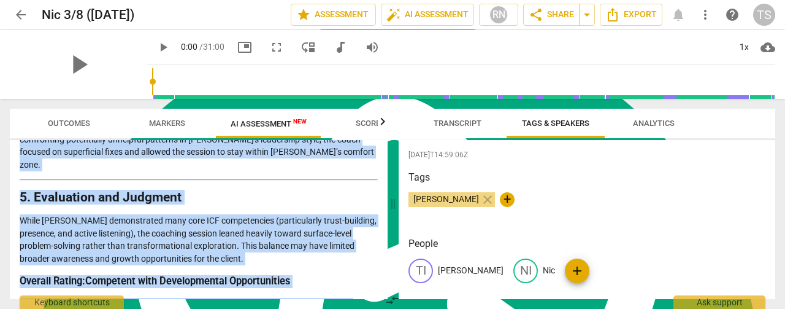
drag, startPoint x: 23, startPoint y: 181, endPoint x: 304, endPoint y: 296, distance: 304.0
click at [304, 296] on div "Disclaimer: AI can make mistakes. Consult a qualified mentor coach before actin…" at bounding box center [199, 219] width 378 height 159
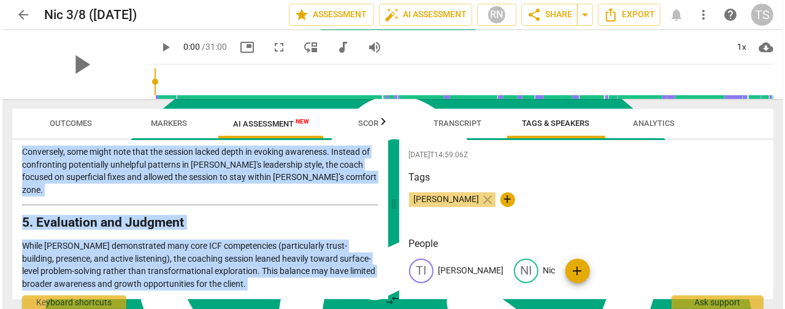
scroll to position [2590, 0]
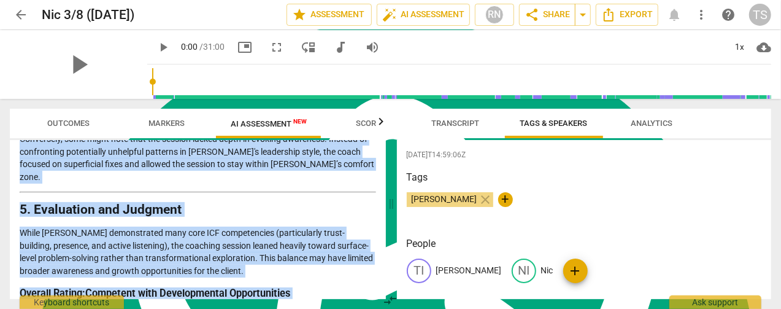
copy div "Detailed Analysis of the Coach's Approach This assessment evaluates the coach's…"
click at [615, 17] on icon "Export" at bounding box center [608, 14] width 15 height 15
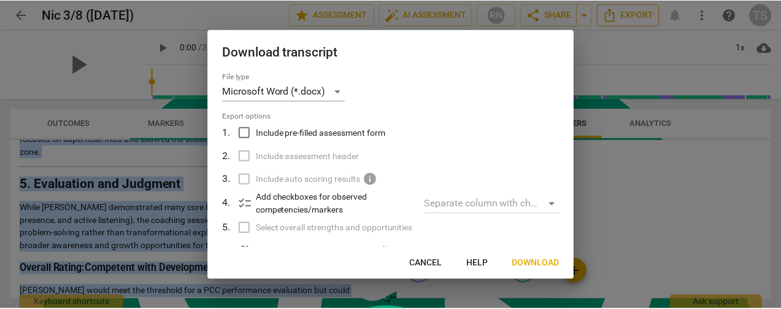
scroll to position [2577, 0]
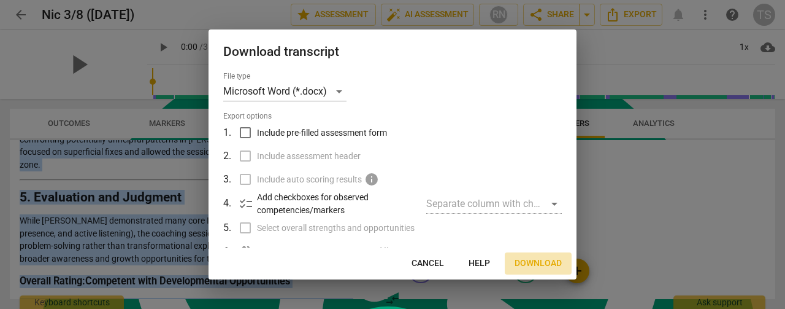
click at [526, 266] on span "Download" at bounding box center [538, 263] width 47 height 12
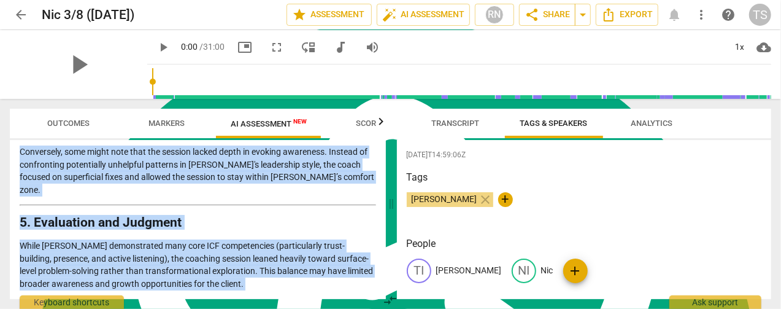
scroll to position [2590, 0]
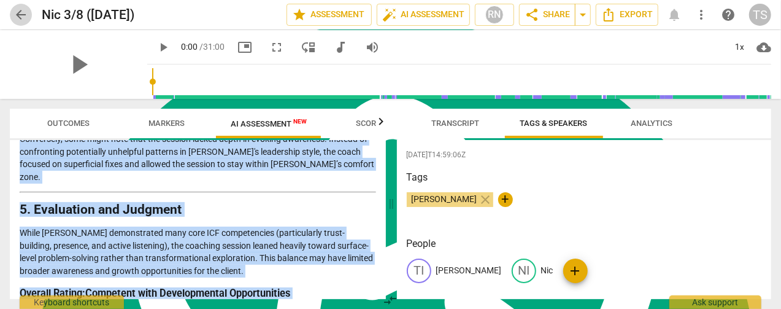
click at [13, 19] on span "arrow_back" at bounding box center [20, 14] width 15 height 15
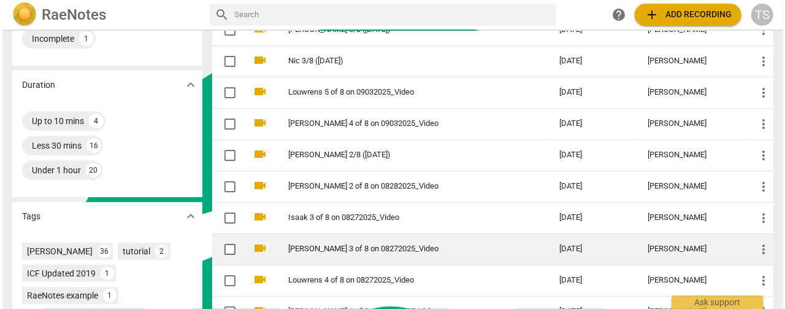
scroll to position [245, 0]
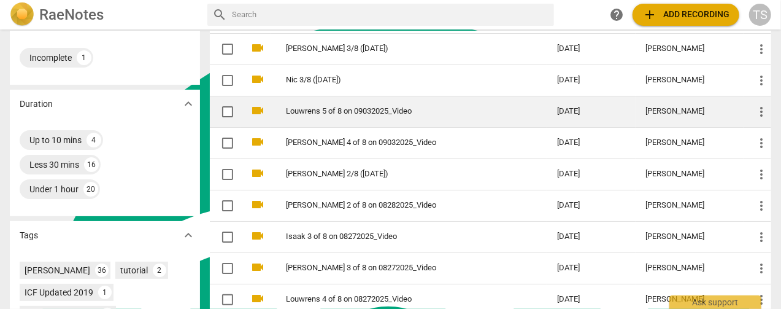
click at [328, 113] on link "Louwrens 5 of 8 on 09032025_Video" at bounding box center [399, 111] width 227 height 9
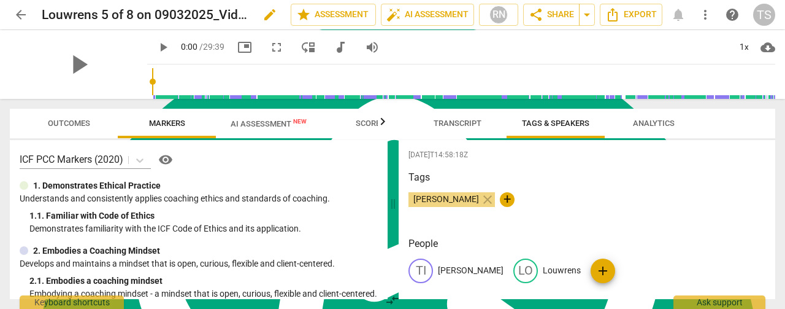
click at [264, 16] on span "edit" at bounding box center [270, 14] width 15 height 15
click at [113, 14] on input "Louwrens 5 of 8 on 09032025_Video" at bounding box center [139, 14] width 195 height 23
click at [146, 13] on input "Louwrens 5 /8 on 09032025_Video" at bounding box center [139, 14] width 195 height 23
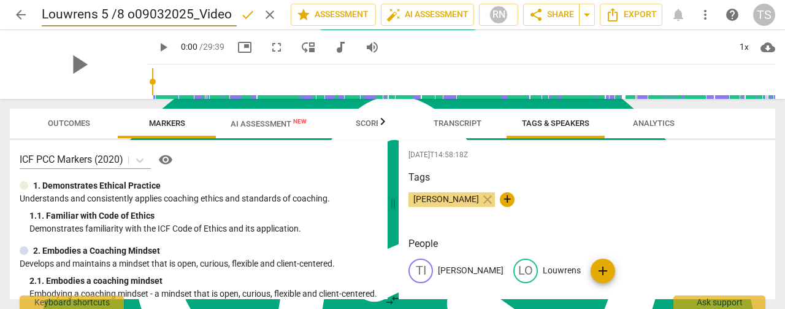
scroll to position [0, 0]
type input "Louwrens 5 /8 ([DATE])"
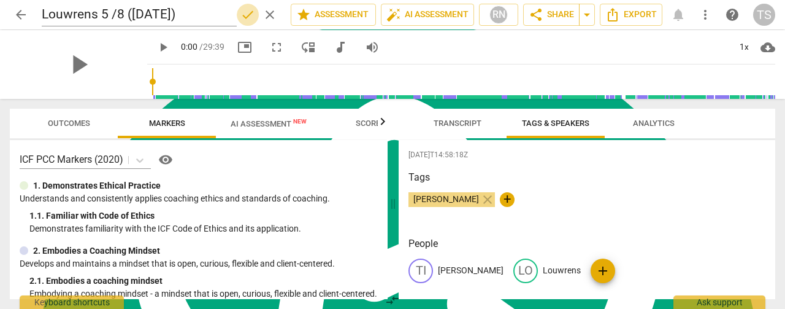
click at [244, 14] on span "done" at bounding box center [247, 14] width 15 height 15
click at [243, 127] on span "AI Assessment New" at bounding box center [269, 123] width 76 height 9
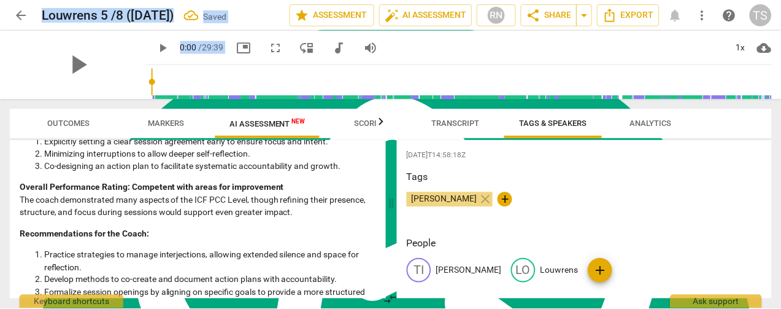
scroll to position [2143, 0]
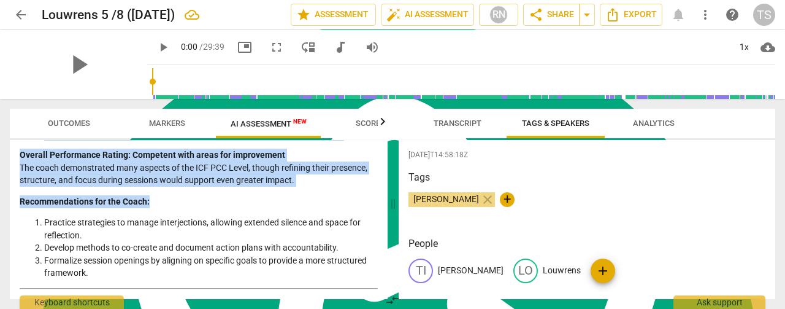
drag, startPoint x: 23, startPoint y: 183, endPoint x: 147, endPoint y: 290, distance: 164.0
click at [147, 290] on div "Disclaimer: AI can make mistakes. Consult a qualified mentor coach before actin…" at bounding box center [199, 219] width 378 height 159
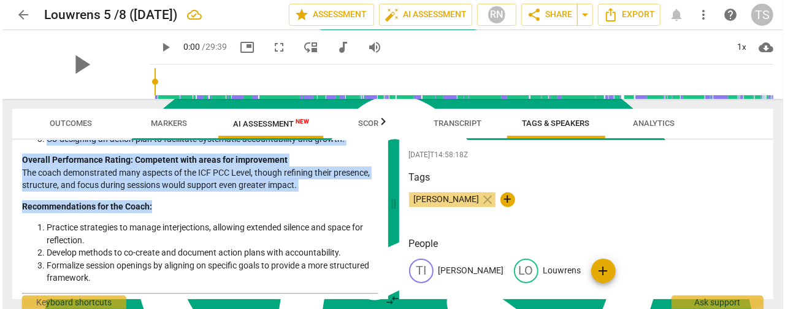
scroll to position [2156, 0]
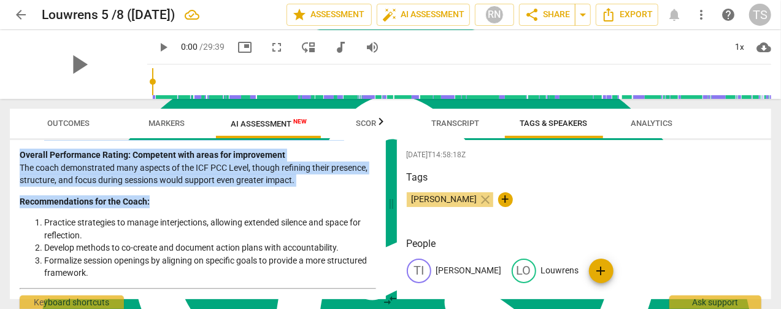
copy div "Loremips do Sitametc Adipisc: Elitseddoe Tempo INC UTL Etdolor Magnaaliq 1. Eni…"
click at [620, 12] on span "Export" at bounding box center [627, 14] width 52 height 15
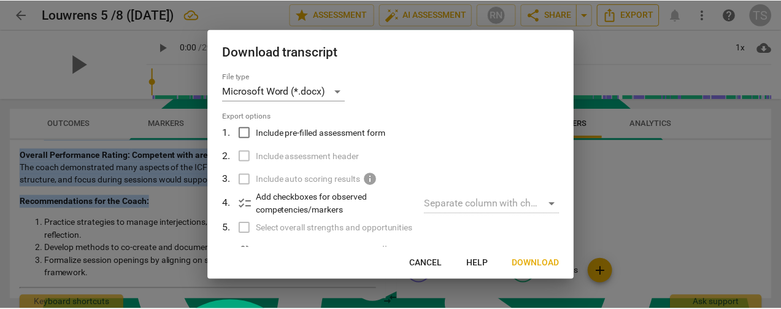
scroll to position [2143, 0]
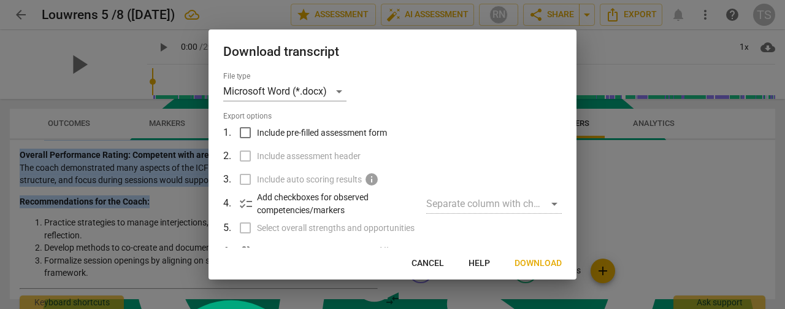
click at [547, 266] on span "Download" at bounding box center [538, 263] width 47 height 12
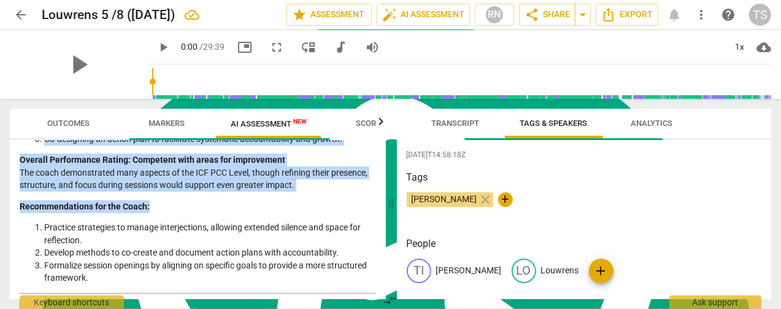
scroll to position [2156, 0]
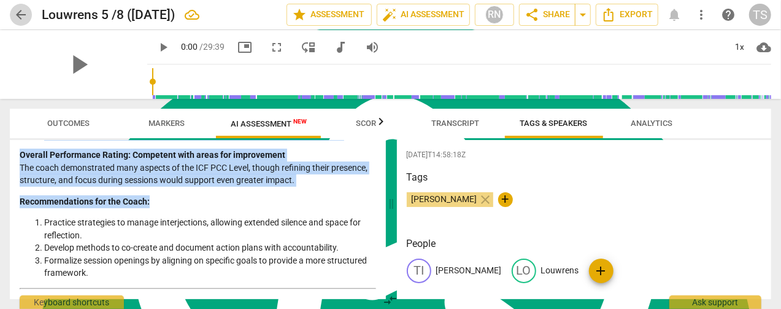
click at [22, 17] on span "arrow_back" at bounding box center [20, 14] width 15 height 15
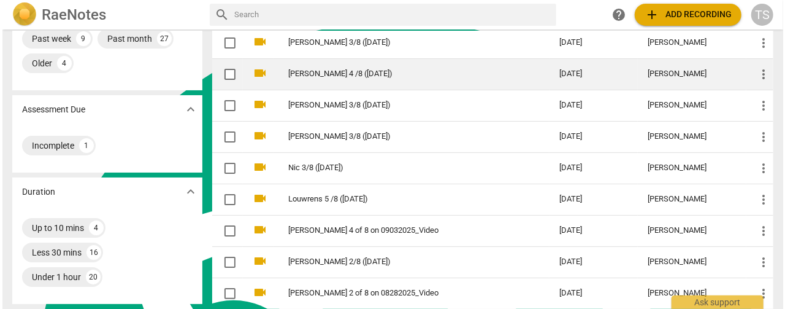
scroll to position [184, 0]
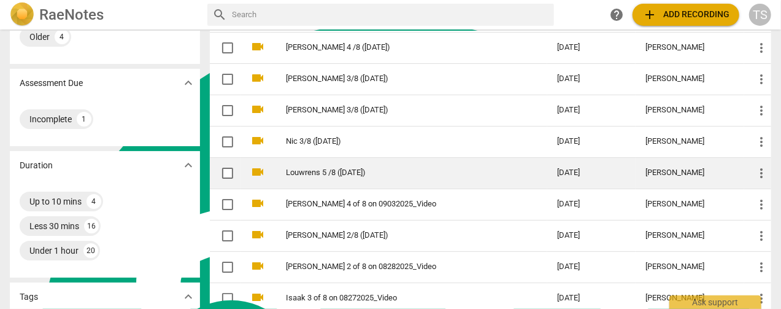
click at [313, 174] on link "Louwrens 5 /8 ([DATE])" at bounding box center [399, 172] width 227 height 9
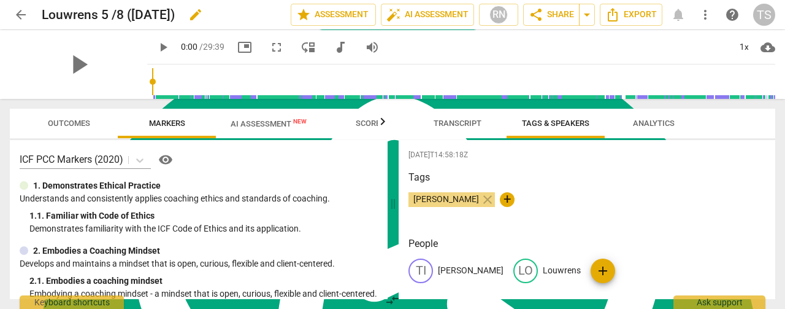
click at [195, 19] on span "edit" at bounding box center [195, 14] width 15 height 15
click at [112, 15] on input "Louwrens 5 /8 ([DATE])" at bounding box center [139, 14] width 195 height 23
type input "Louwrens 5/8 ([DATE])"
click at [245, 21] on span "done" at bounding box center [247, 14] width 15 height 15
click at [15, 14] on span "arrow_back" at bounding box center [20, 14] width 15 height 15
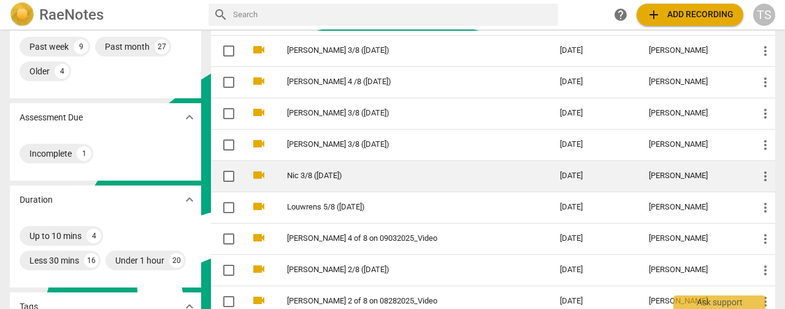
scroll to position [184, 0]
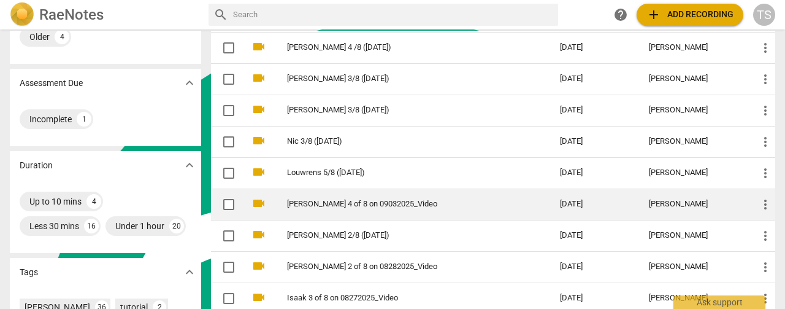
click at [375, 210] on td "[PERSON_NAME] 4 of 8 on 09032025_Video" at bounding box center [411, 203] width 278 height 31
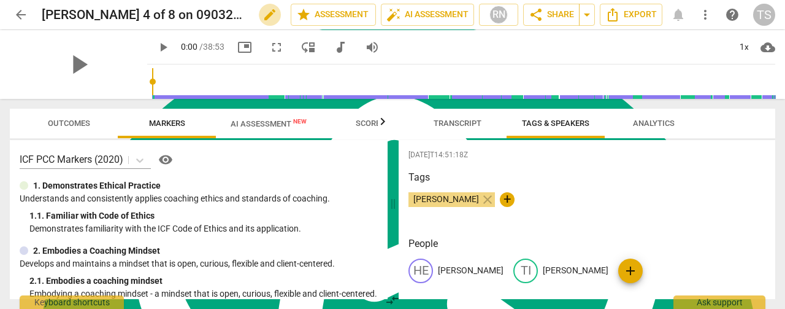
click at [266, 15] on span "edit" at bounding box center [270, 14] width 15 height 15
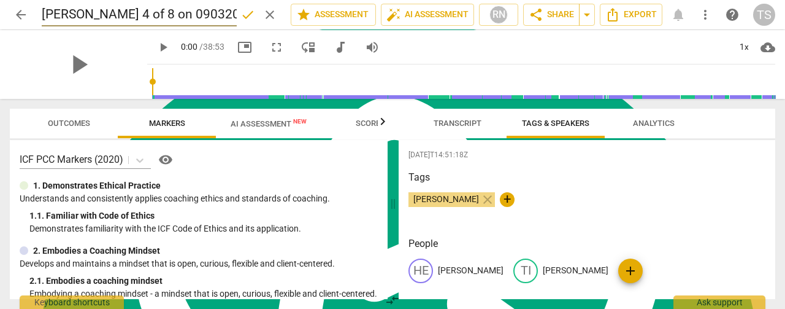
click at [191, 17] on input "[PERSON_NAME] 4 of 8 on 09032025" at bounding box center [139, 14] width 195 height 23
type input "[PERSON_NAME] 4/8 ([DATE])"
click at [247, 15] on span "done" at bounding box center [247, 14] width 15 height 15
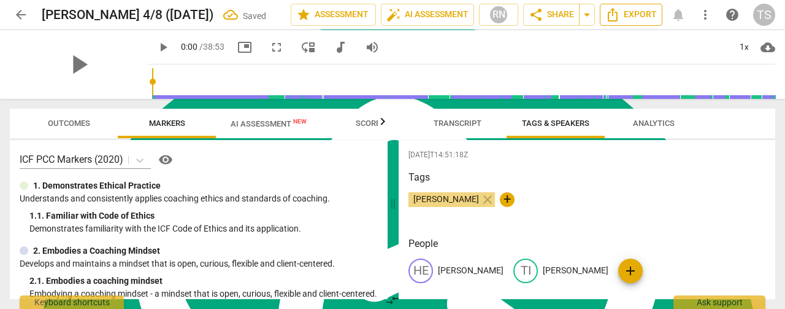
click at [632, 18] on span "Export" at bounding box center [631, 14] width 52 height 15
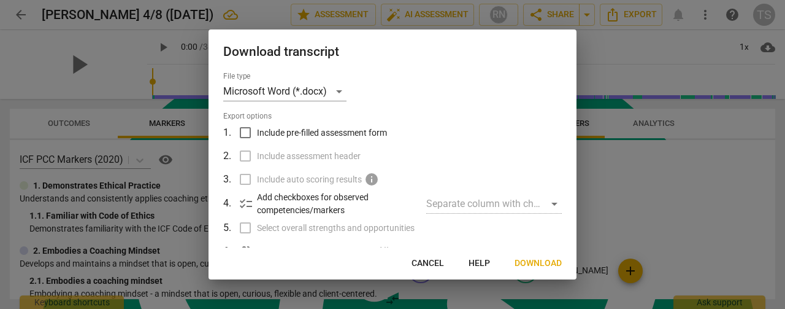
click at [536, 261] on span "Download" at bounding box center [538, 263] width 47 height 12
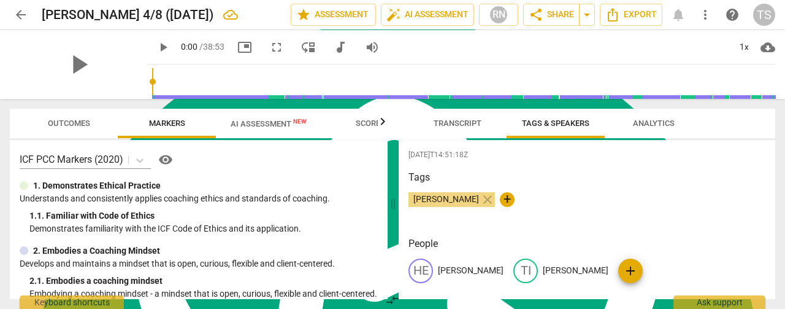
click at [20, 13] on span "arrow_back" at bounding box center [20, 14] width 15 height 15
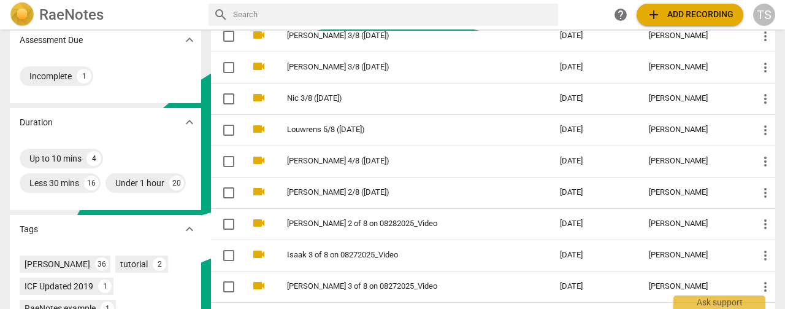
scroll to position [245, 0]
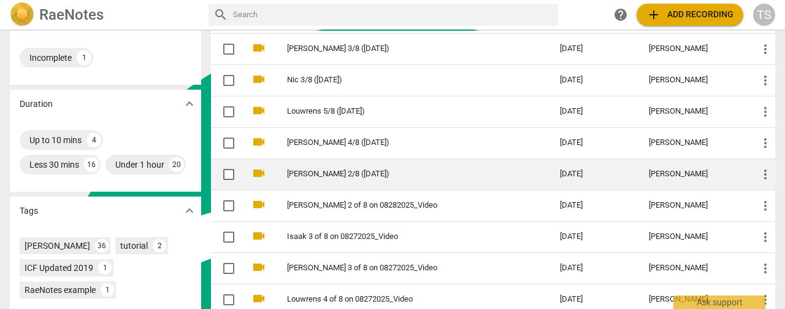
click at [312, 177] on td "[PERSON_NAME] 2/8 ([DATE])" at bounding box center [411, 173] width 278 height 31
